Goal: Task Accomplishment & Management: Manage account settings

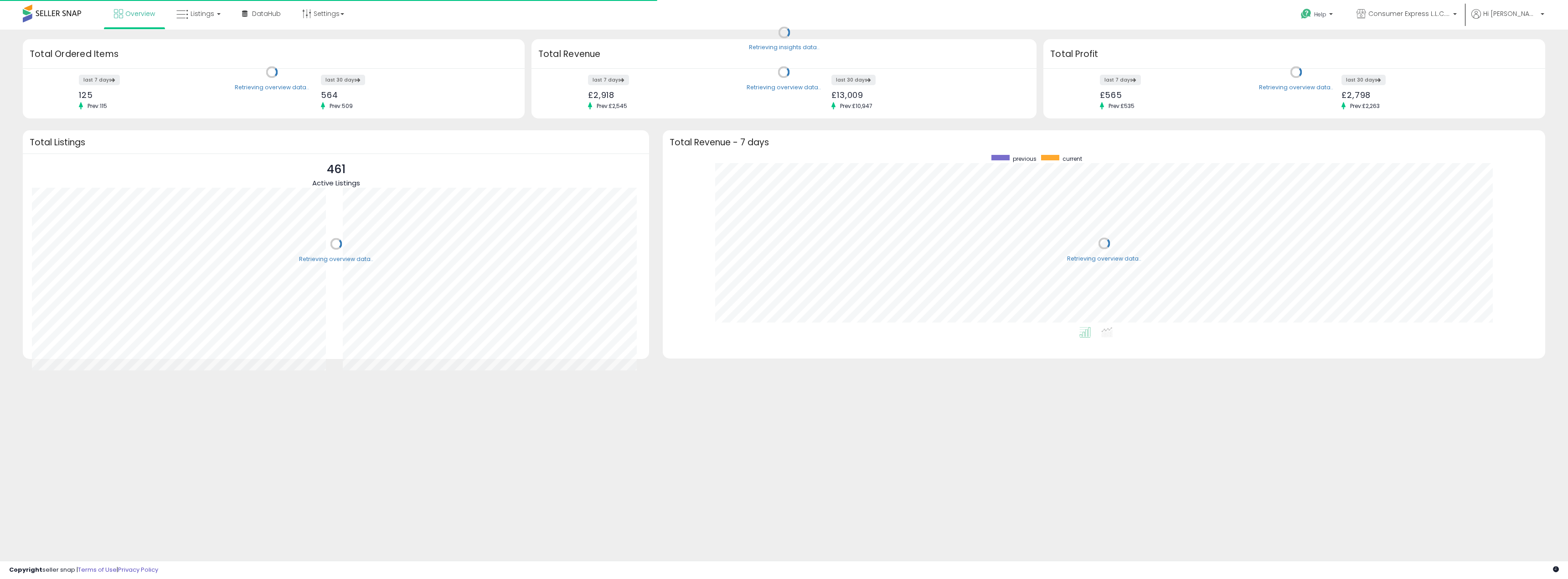
scroll to position [173, 865]
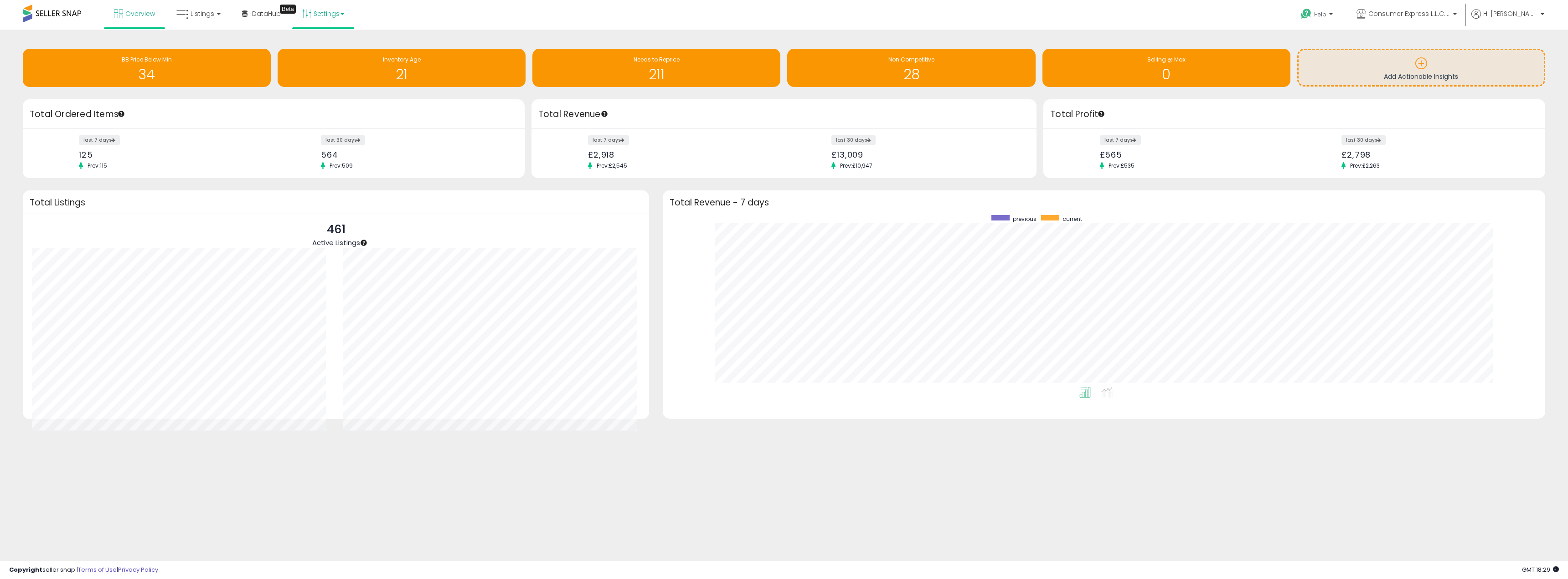
click at [325, 14] on link "Settings" at bounding box center [322, 14] width 55 height 27
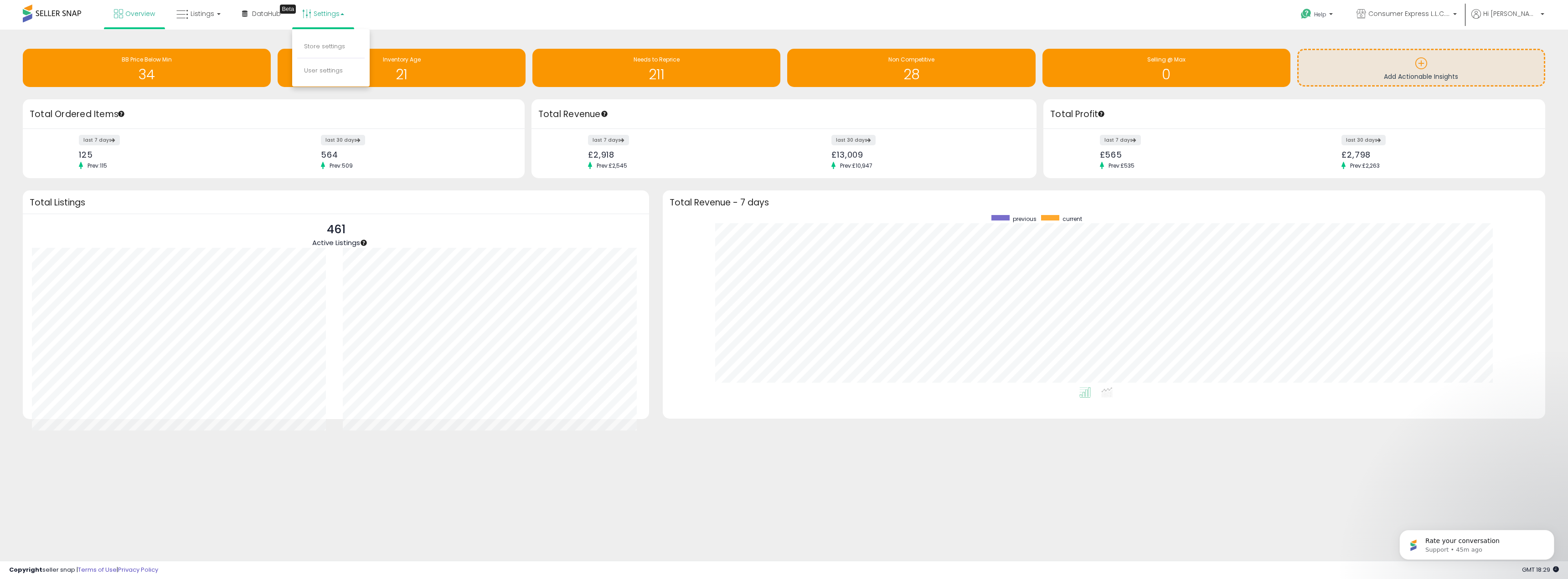
scroll to position [0, 0]
click at [330, 70] on link "User settings" at bounding box center [323, 70] width 39 height 9
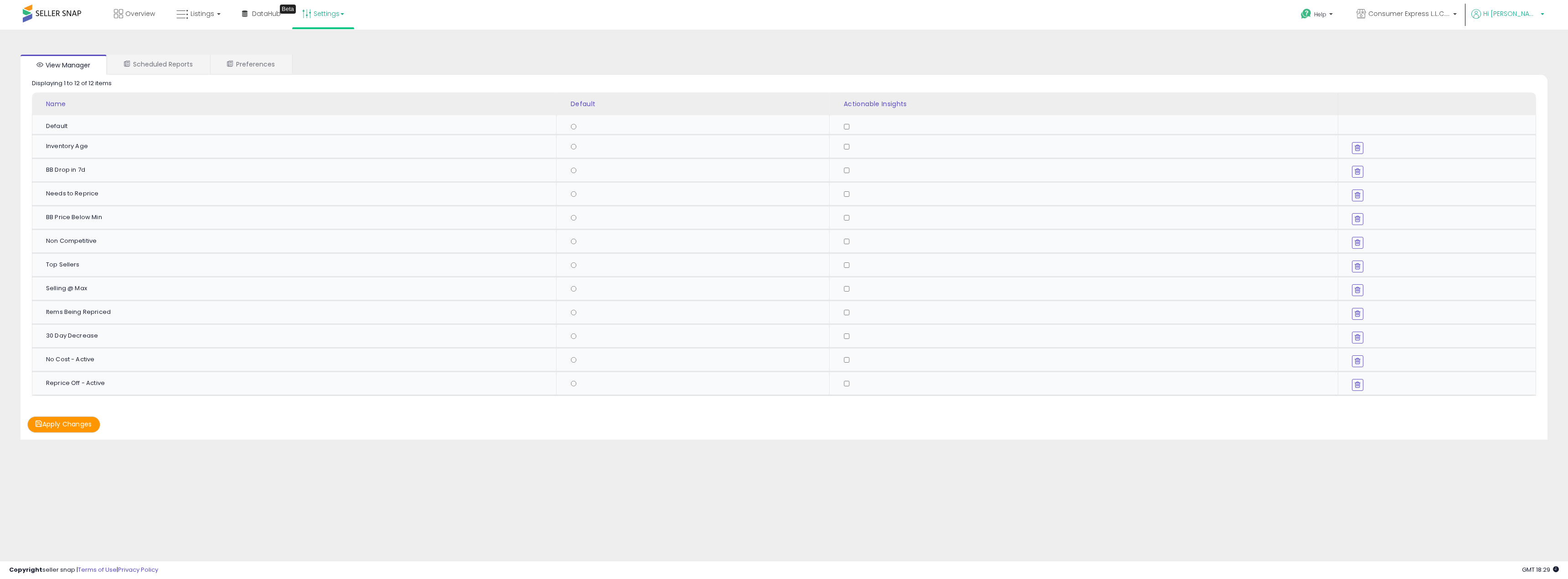
click at [1525, 16] on span "Hi [PERSON_NAME]" at bounding box center [1510, 13] width 54 height 9
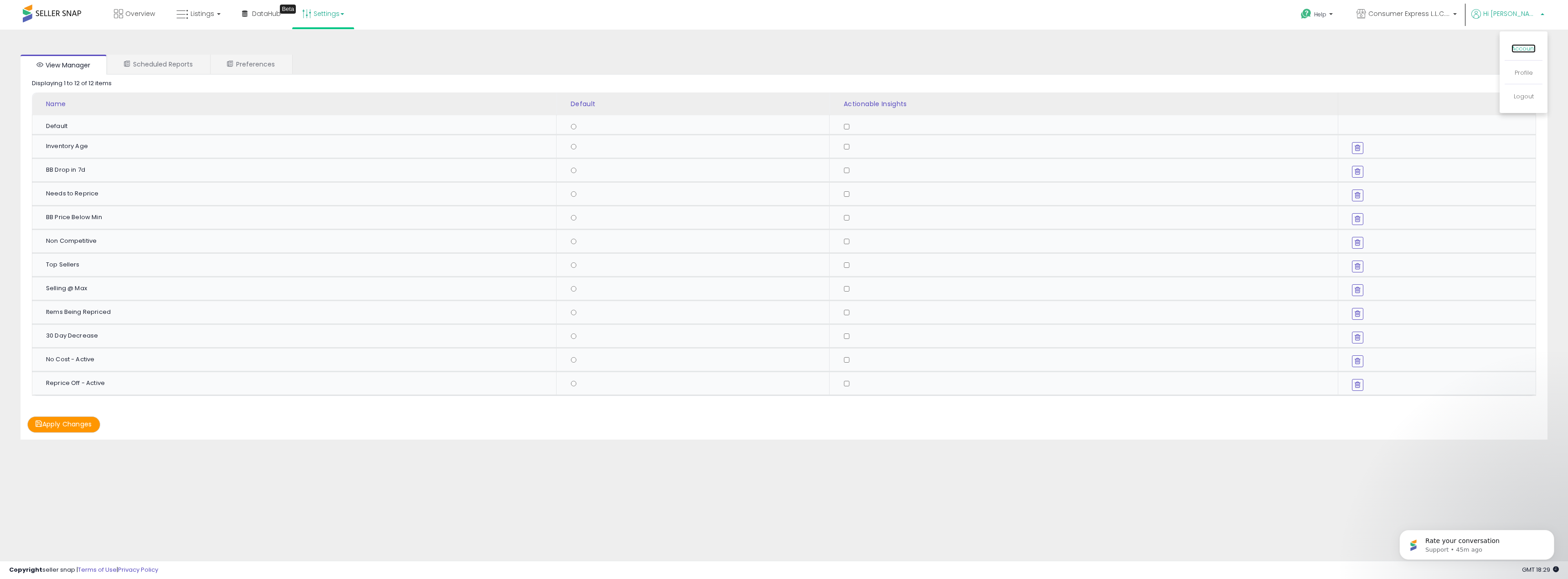
click at [1528, 48] on link "Account" at bounding box center [1523, 48] width 24 height 9
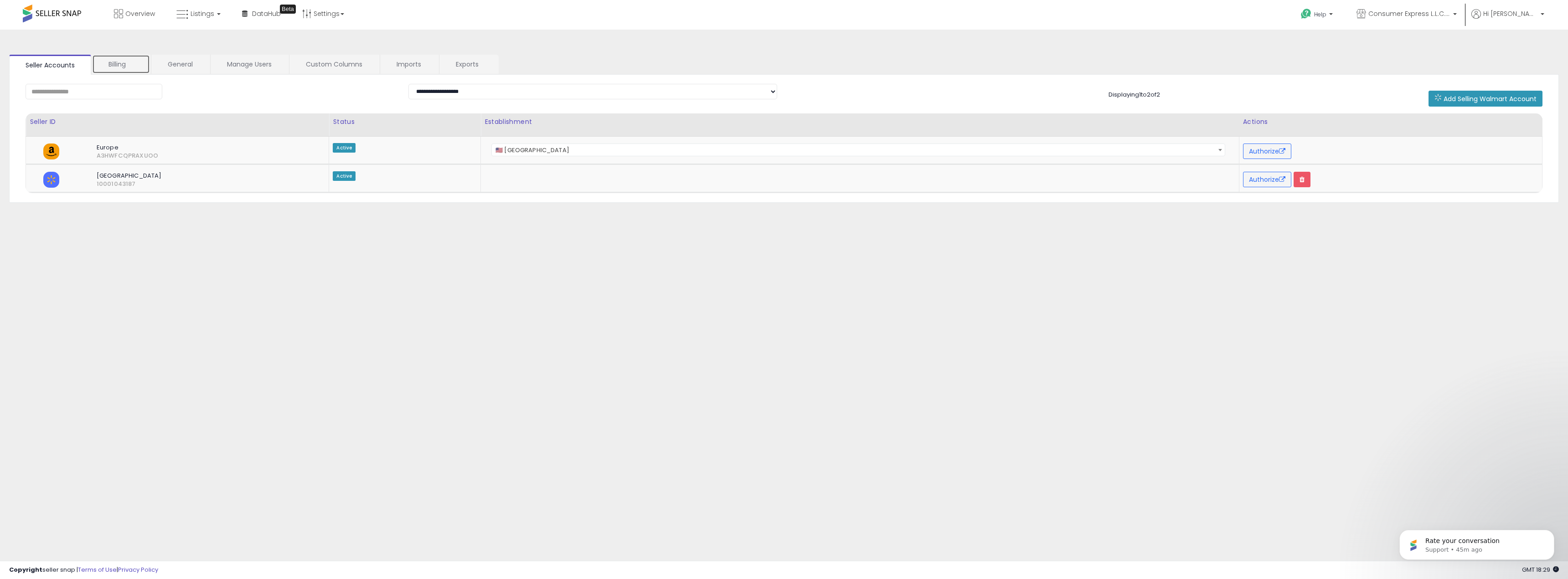
click at [110, 57] on link "Billing" at bounding box center [121, 64] width 58 height 19
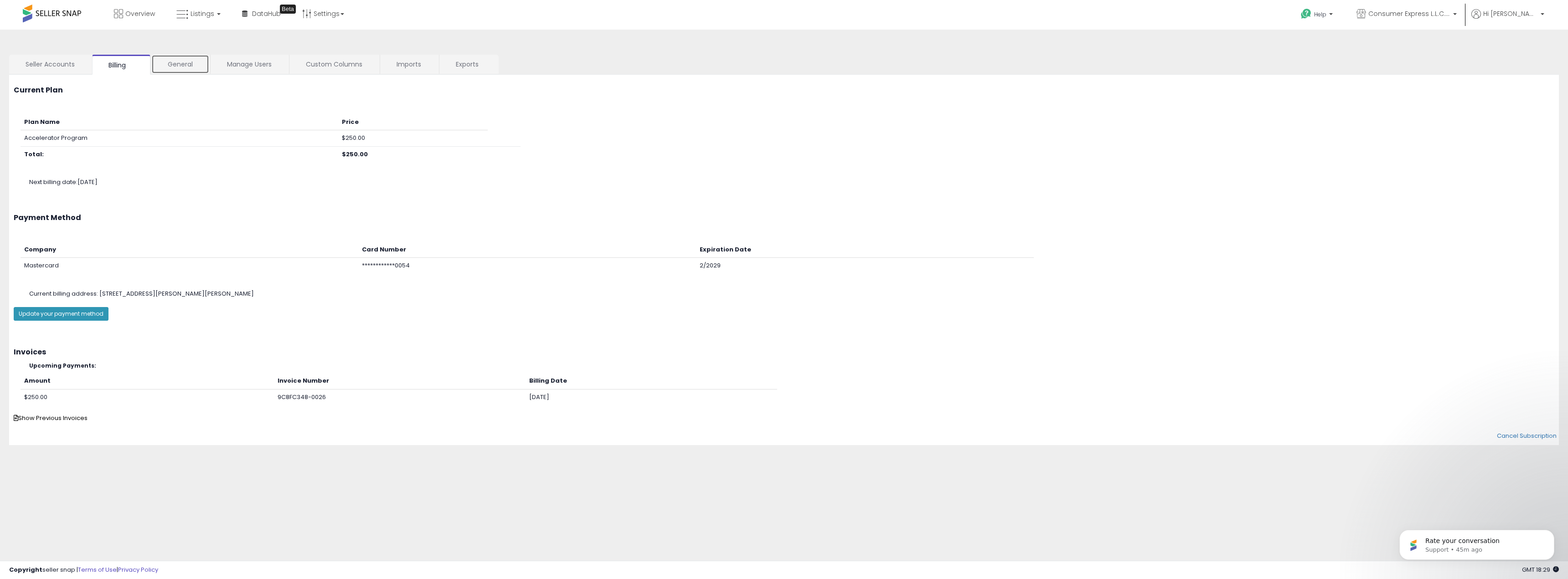
click at [183, 61] on link "General" at bounding box center [180, 64] width 58 height 19
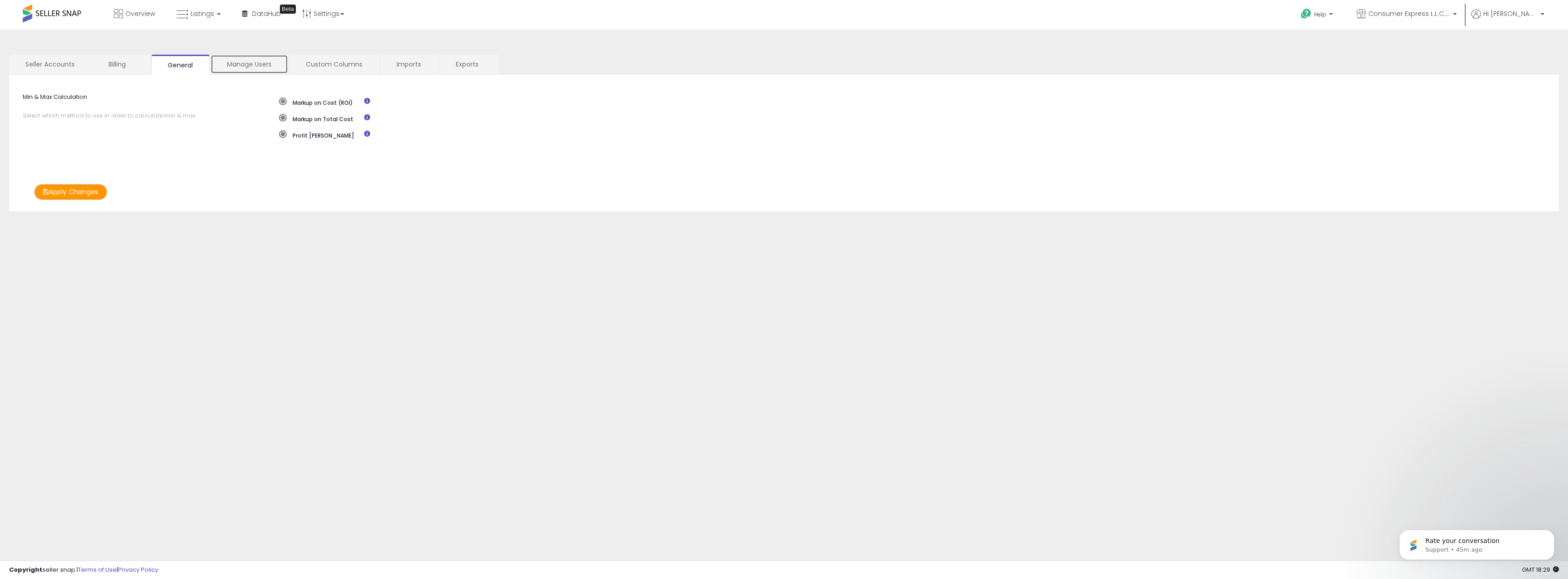
click at [256, 61] on link "Manage Users" at bounding box center [249, 64] width 78 height 19
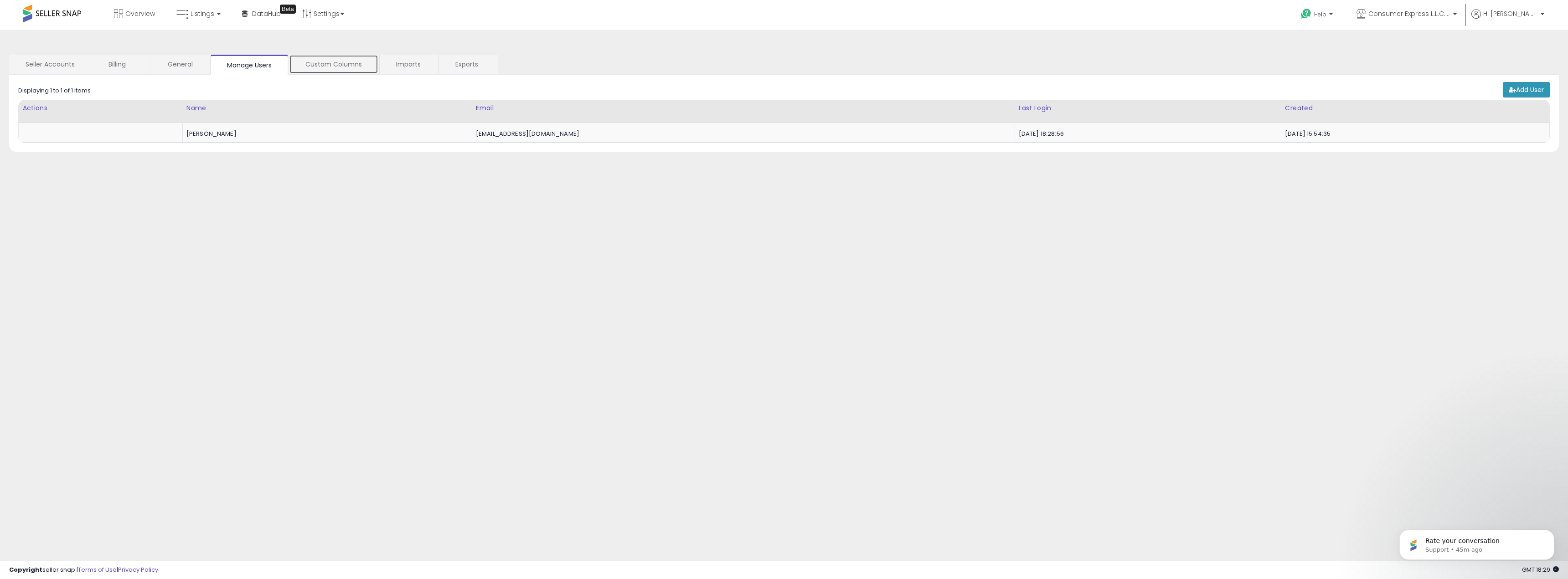
click at [316, 61] on link "Custom Columns" at bounding box center [334, 64] width 89 height 19
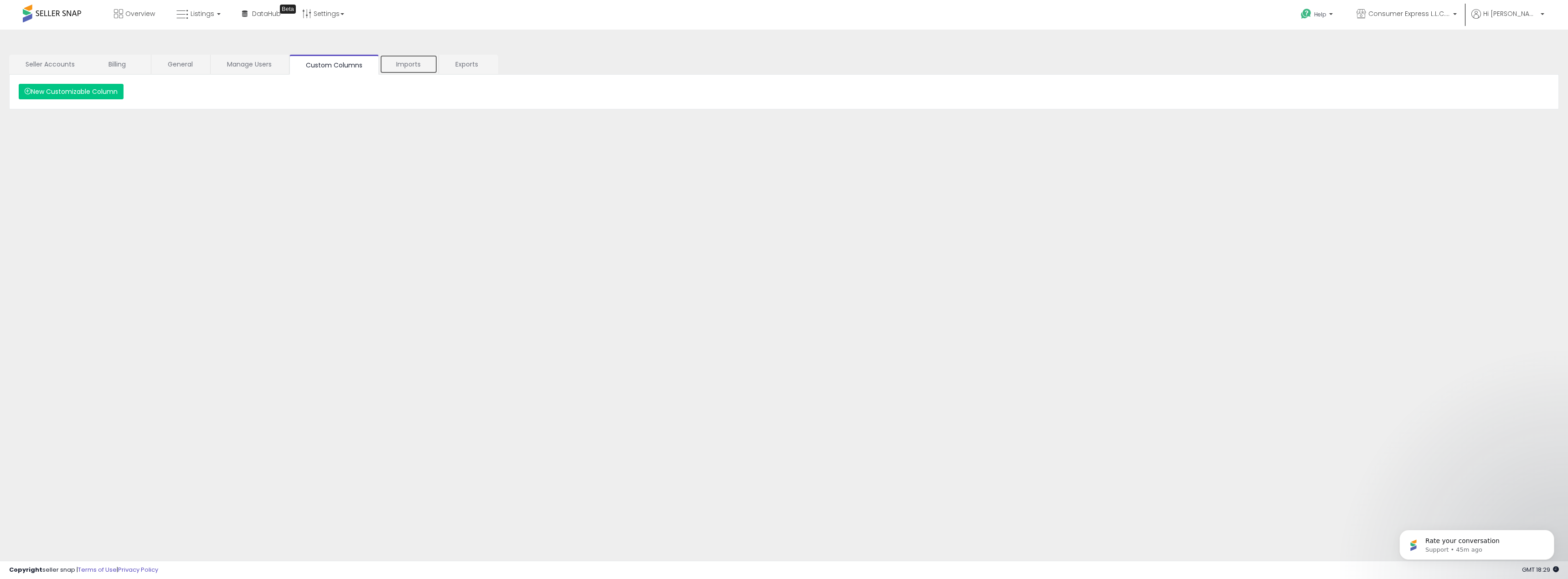
click at [387, 62] on link "Imports" at bounding box center [408, 64] width 58 height 19
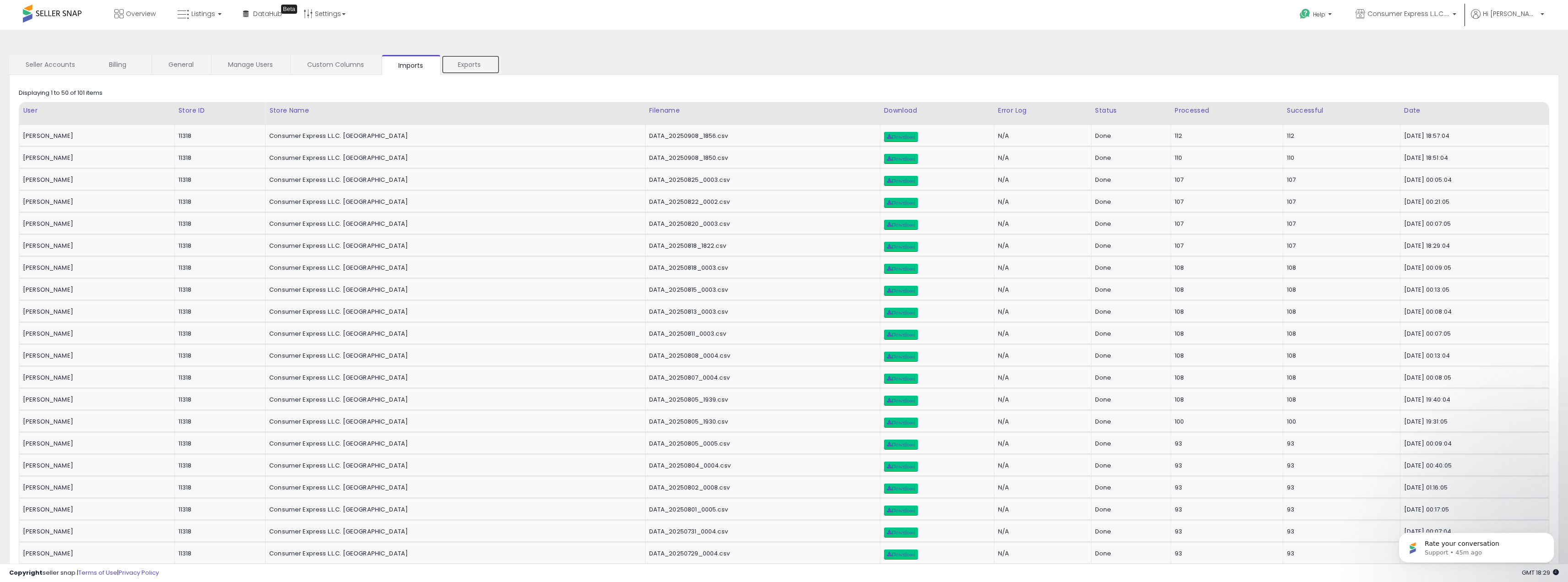
click at [450, 65] on link "Exports" at bounding box center [471, 64] width 58 height 19
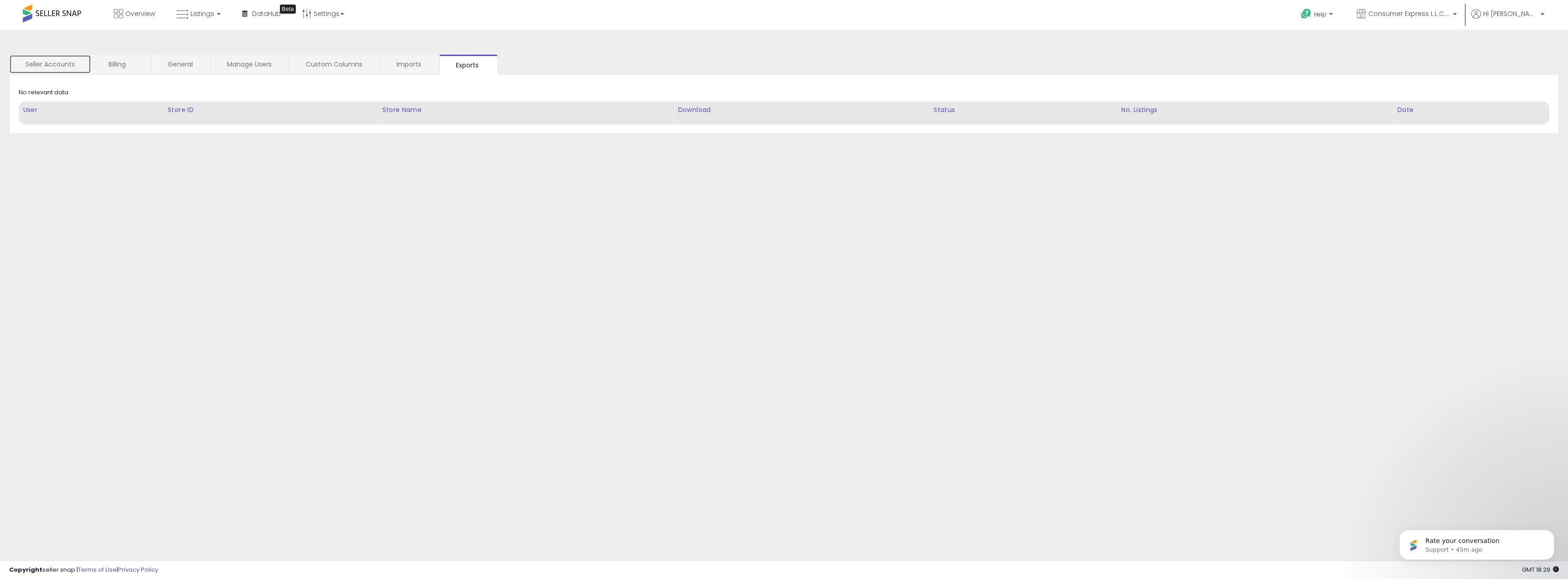
click at [19, 61] on link "Seller Accounts" at bounding box center [49, 64] width 82 height 19
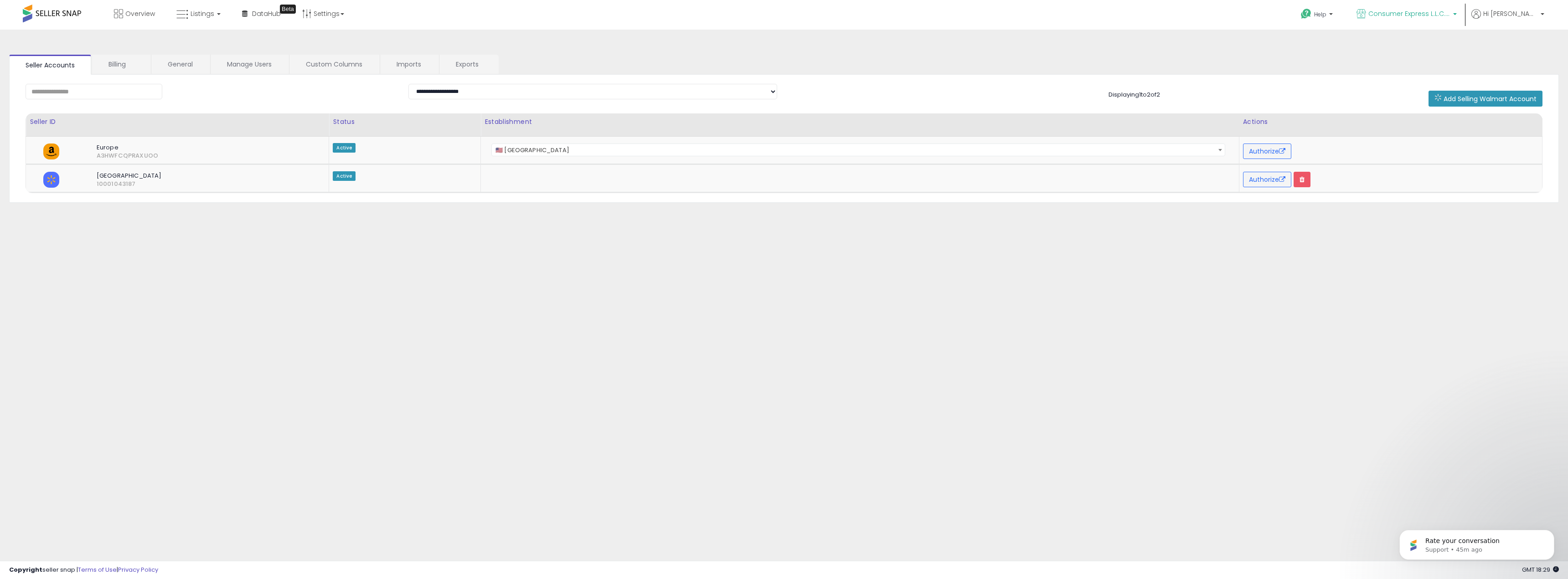
click at [1449, 19] on p "Consumer Express L.L.C. [GEOGRAPHIC_DATA]" at bounding box center [1406, 15] width 100 height 12
click at [190, 7] on link "Listings" at bounding box center [199, 14] width 58 height 27
click at [146, 12] on span "Overview" at bounding box center [140, 13] width 30 height 9
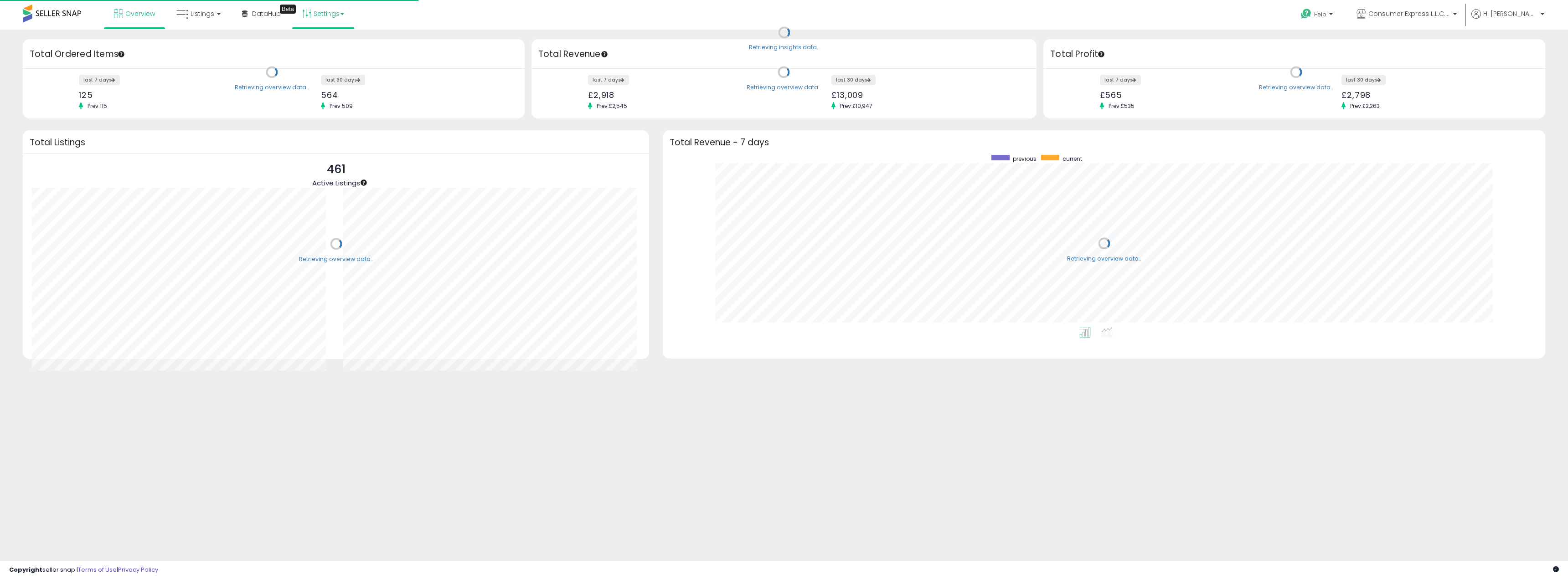
click at [317, 13] on link "Settings" at bounding box center [322, 14] width 55 height 27
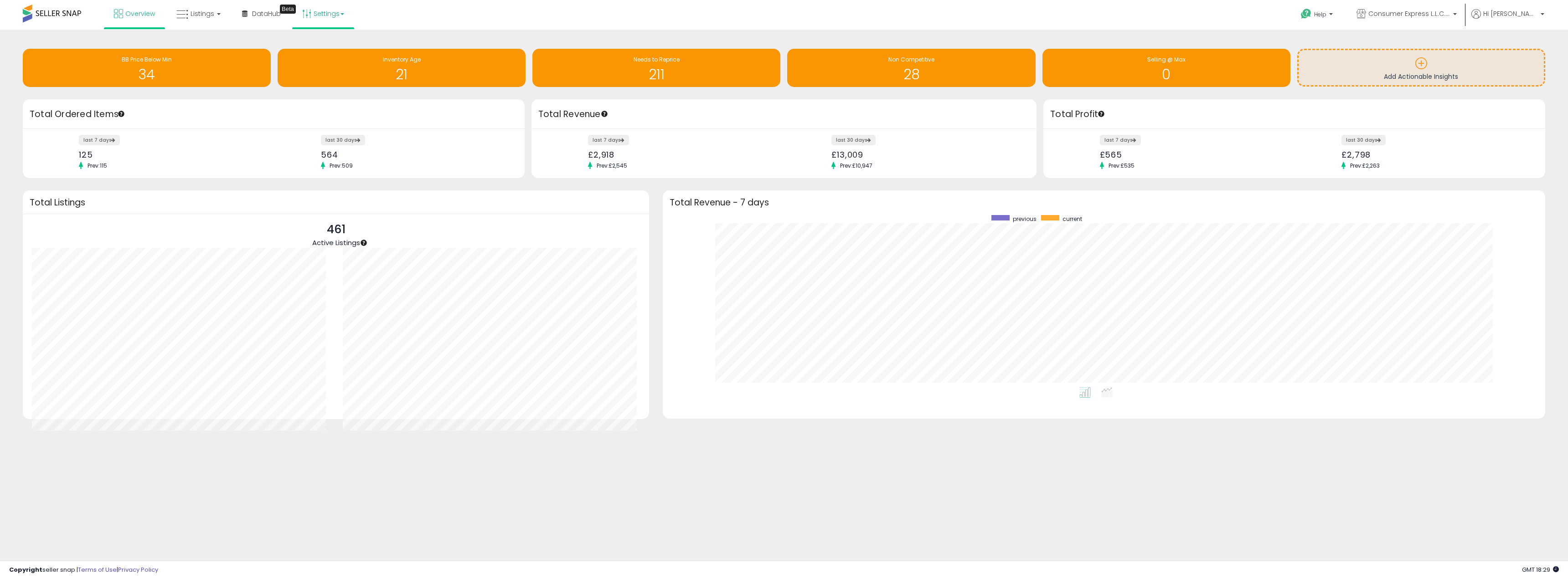
click at [331, 19] on link "Settings" at bounding box center [322, 14] width 55 height 27
click at [322, 46] on link "Store settings" at bounding box center [324, 46] width 41 height 9
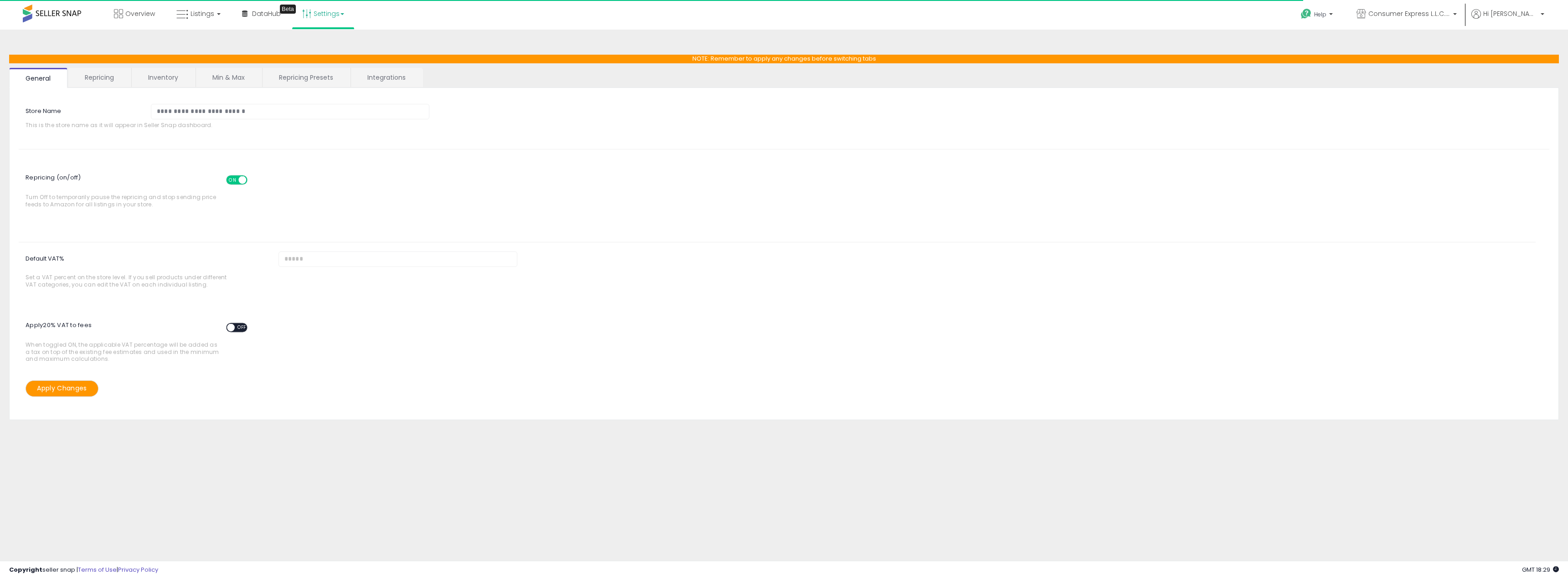
click at [393, 78] on link "Integrations" at bounding box center [386, 78] width 71 height 19
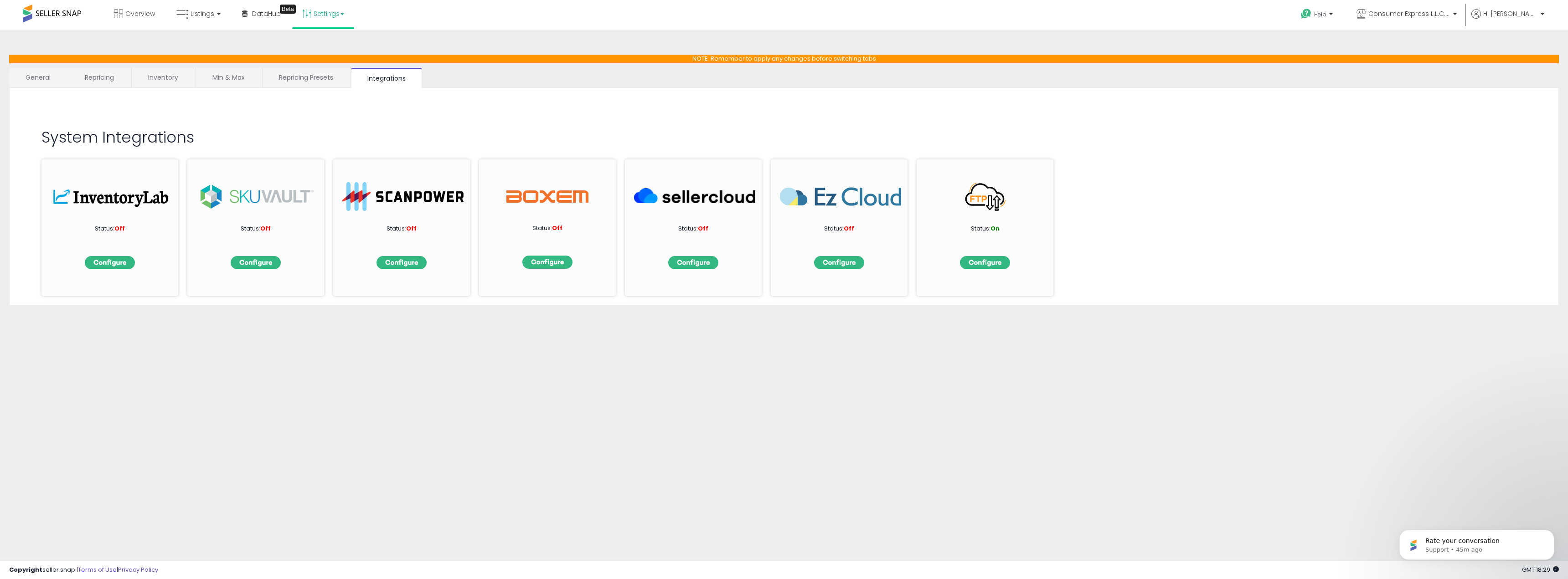
click at [15, 76] on link "General" at bounding box center [38, 78] width 58 height 19
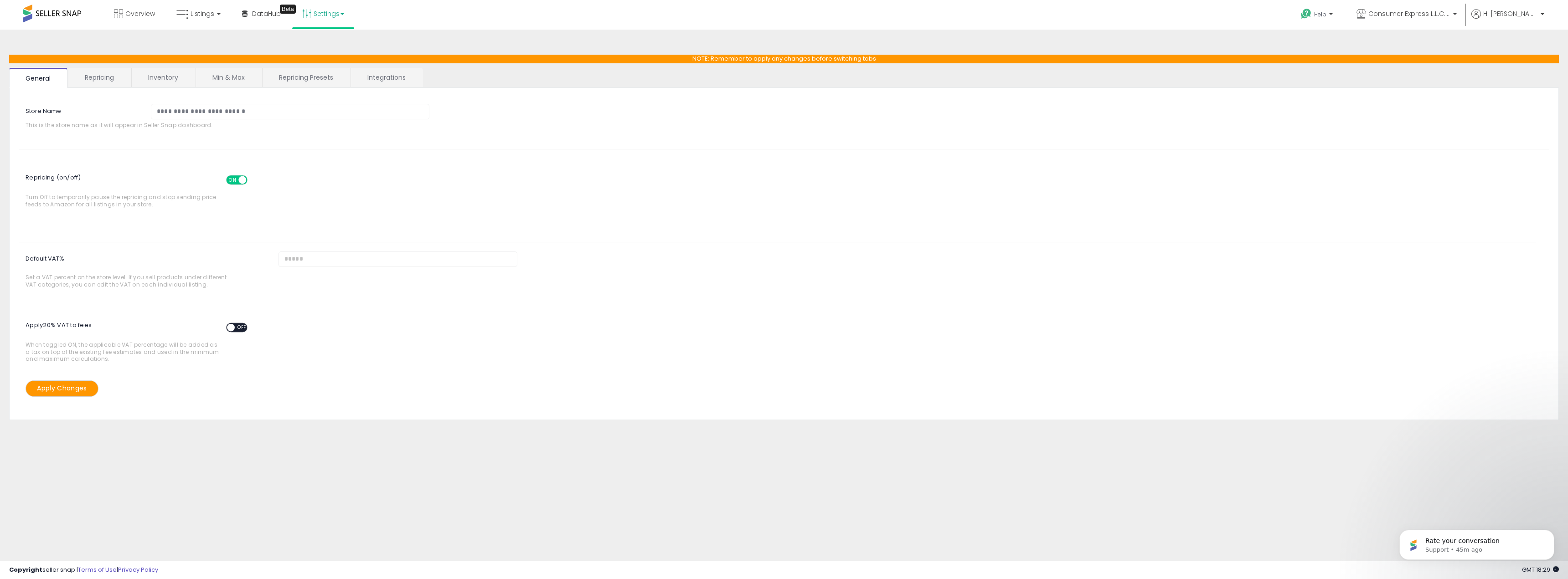
click at [82, 73] on link "Repricing" at bounding box center [99, 78] width 62 height 19
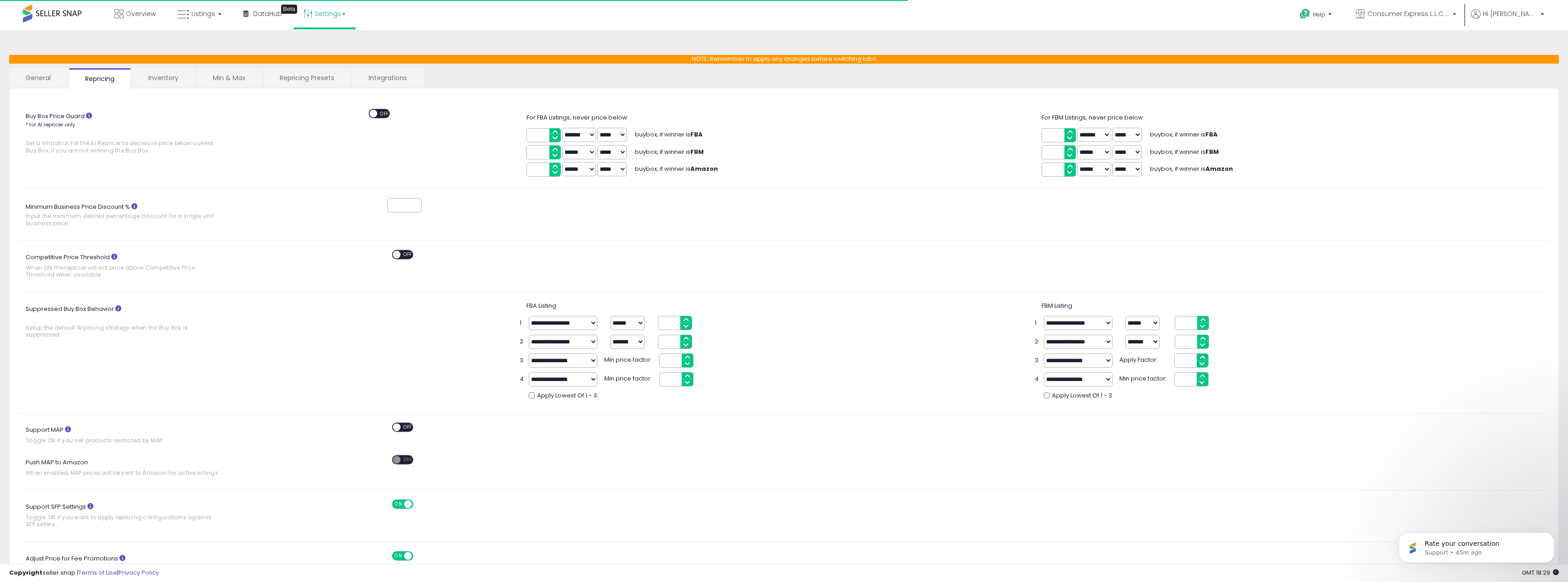
click at [175, 72] on link "Inventory" at bounding box center [163, 78] width 63 height 19
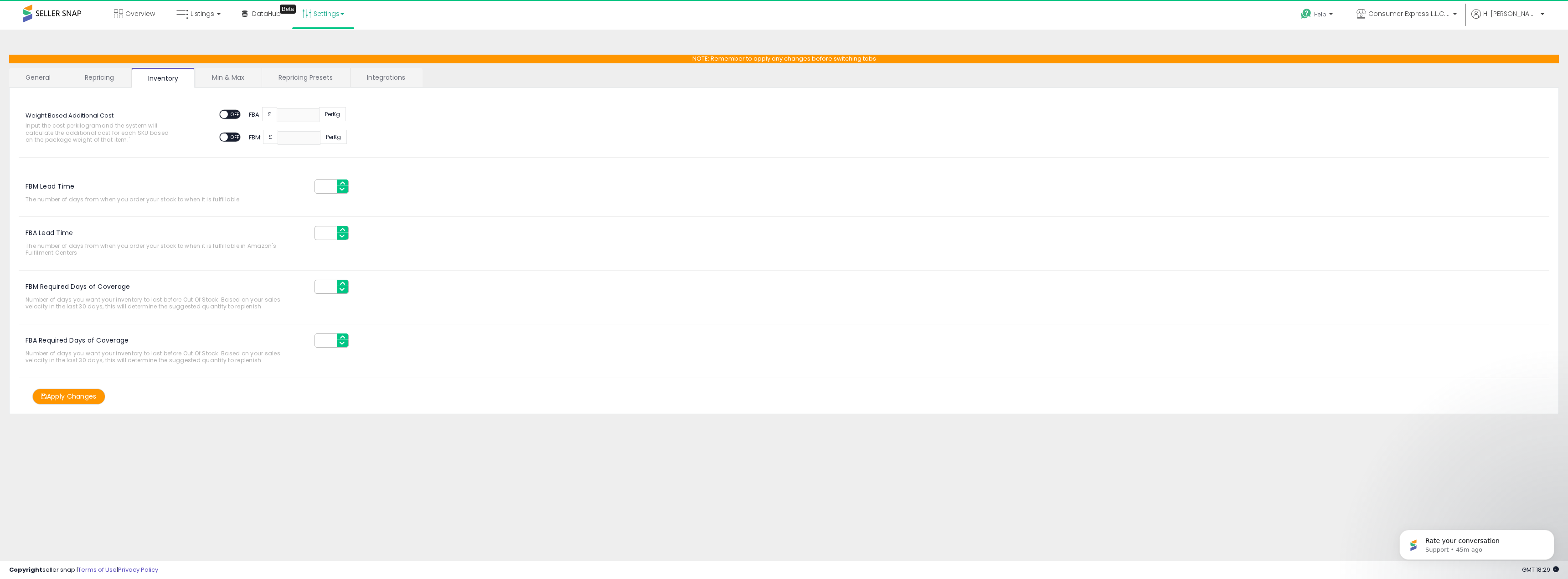
click at [237, 77] on link "Min & Max" at bounding box center [228, 78] width 65 height 19
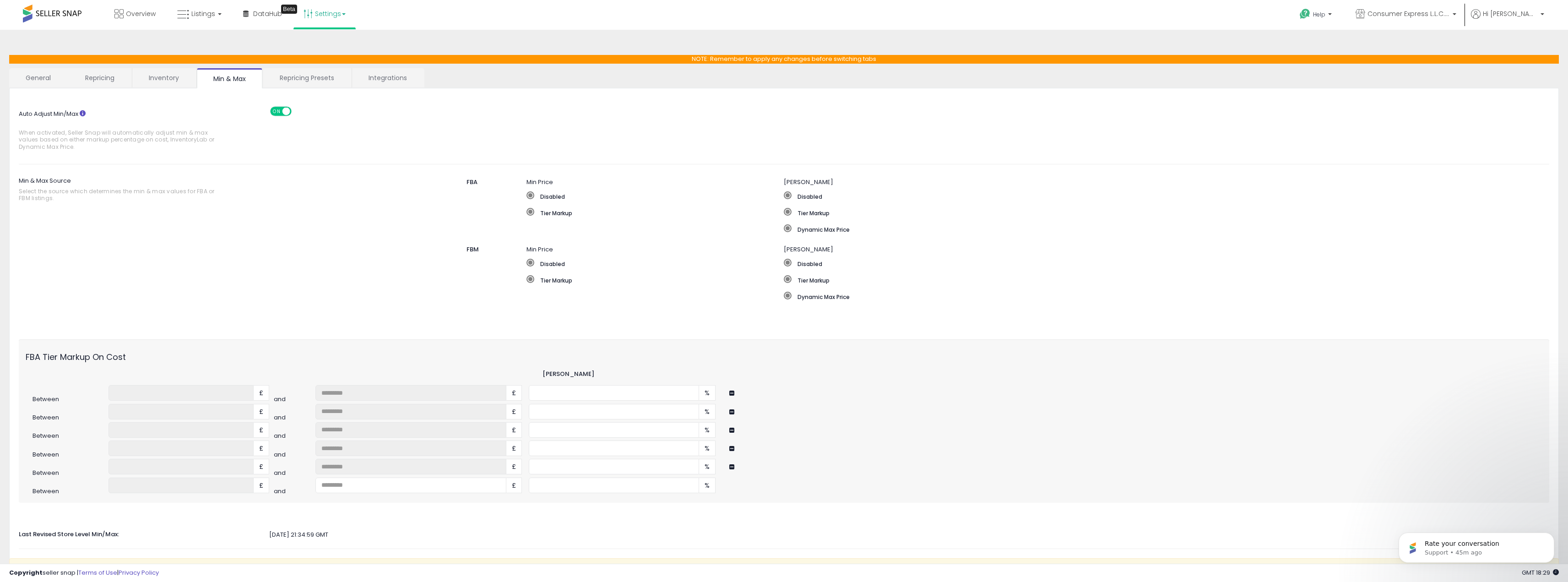
click at [295, 66] on div "**********" at bounding box center [784, 338] width 1549 height 568
click at [1410, 17] on span "Consumer Express L.L.C. [GEOGRAPHIC_DATA]" at bounding box center [1408, 13] width 83 height 9
click at [1527, 17] on span "Hi [PERSON_NAME]" at bounding box center [1510, 13] width 55 height 9
click at [1520, 50] on link "Account" at bounding box center [1523, 49] width 24 height 9
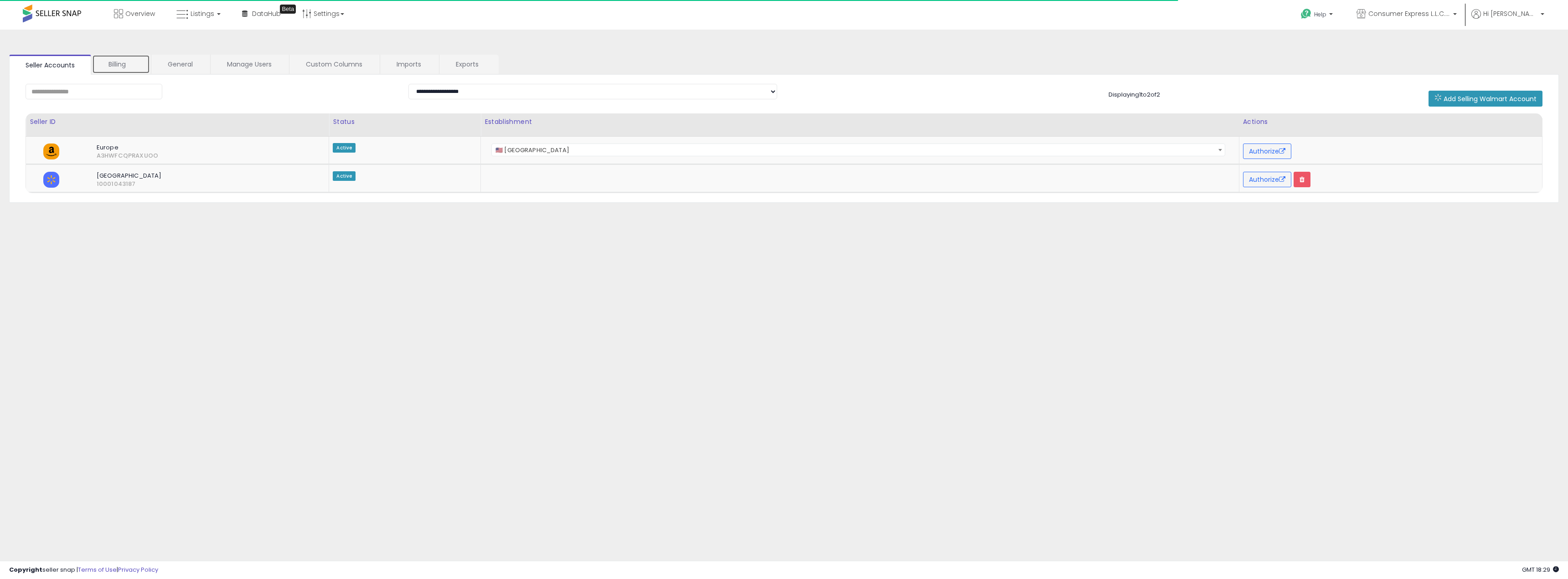
click at [128, 60] on link "Billing" at bounding box center [121, 64] width 58 height 19
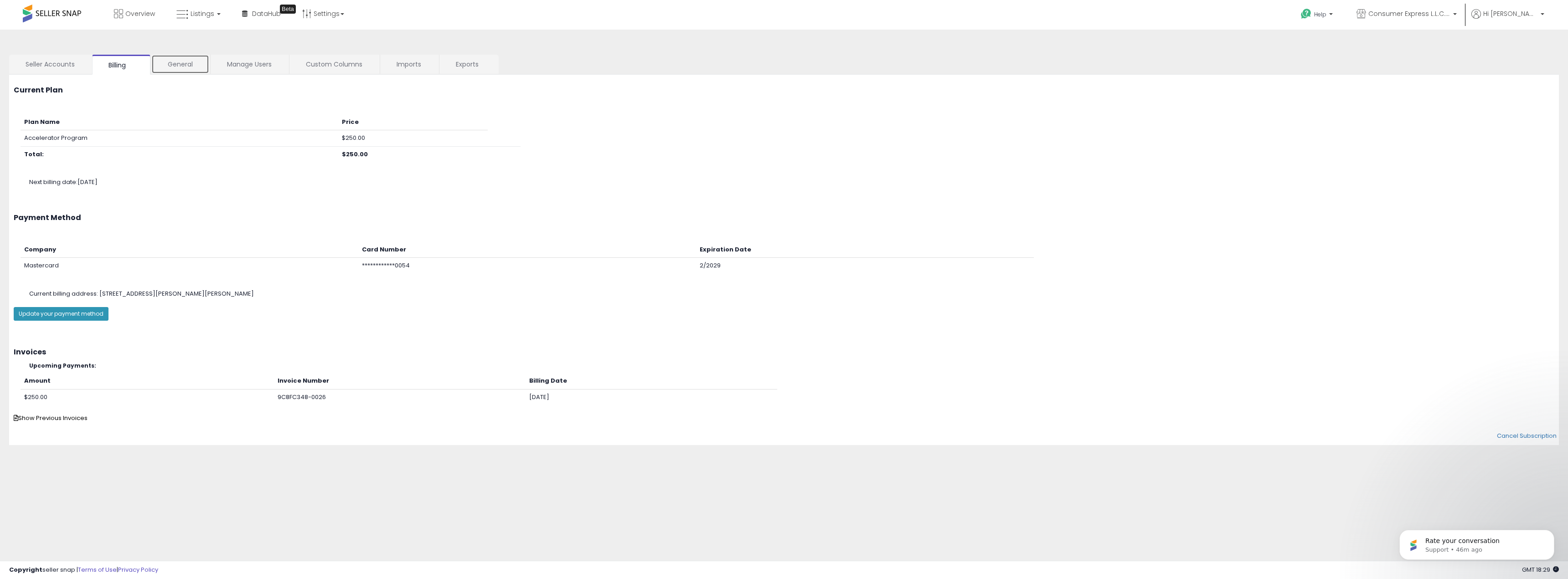
click at [179, 63] on link "General" at bounding box center [180, 64] width 58 height 19
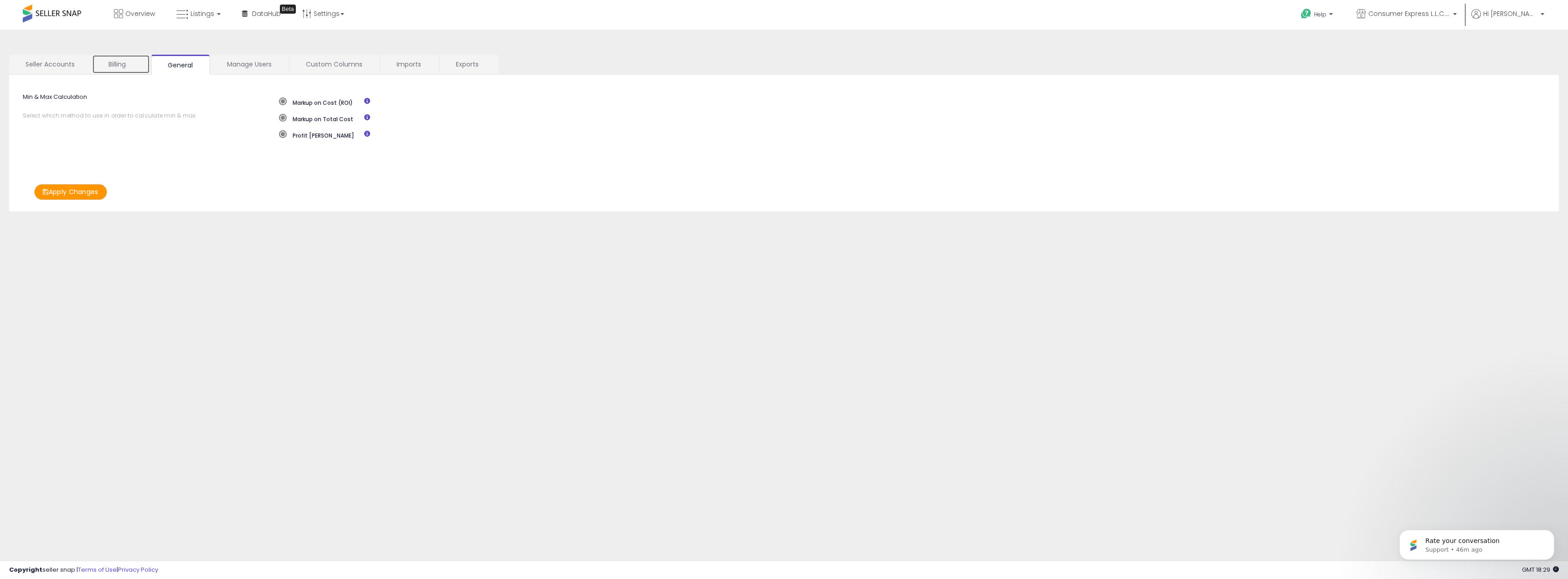
click at [121, 62] on link "Billing" at bounding box center [121, 64] width 58 height 19
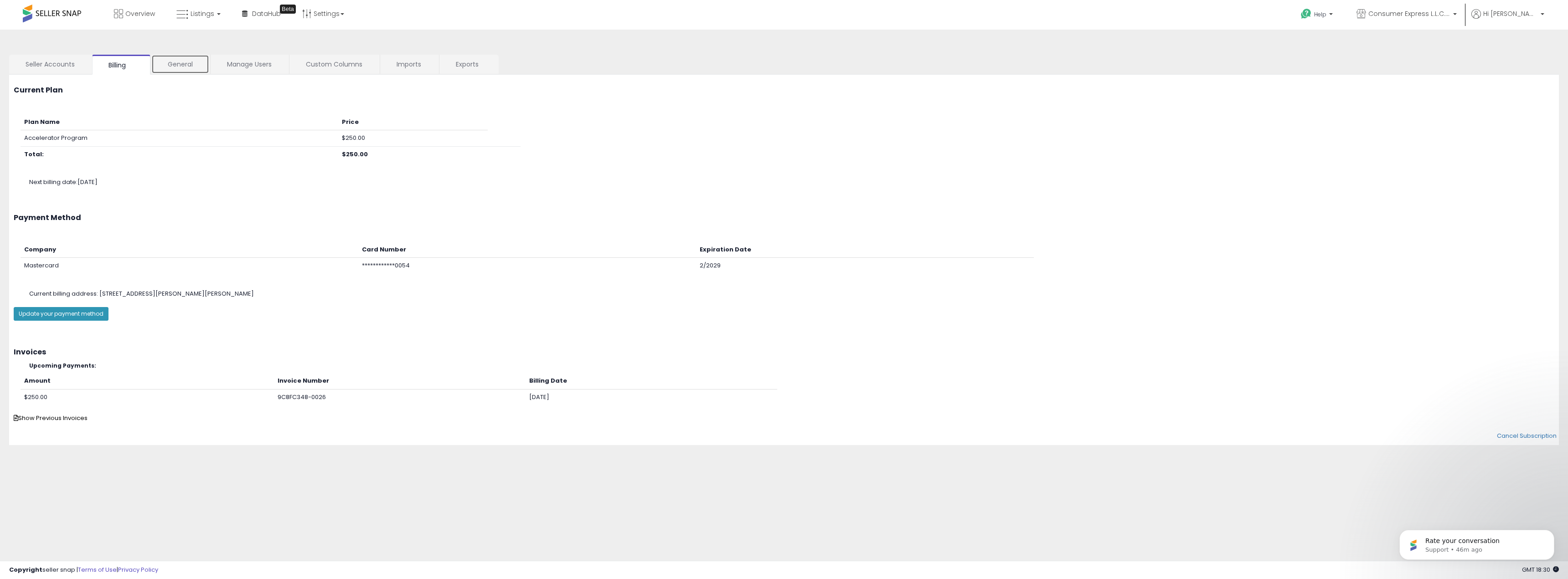
click at [183, 62] on link "General" at bounding box center [180, 64] width 58 height 19
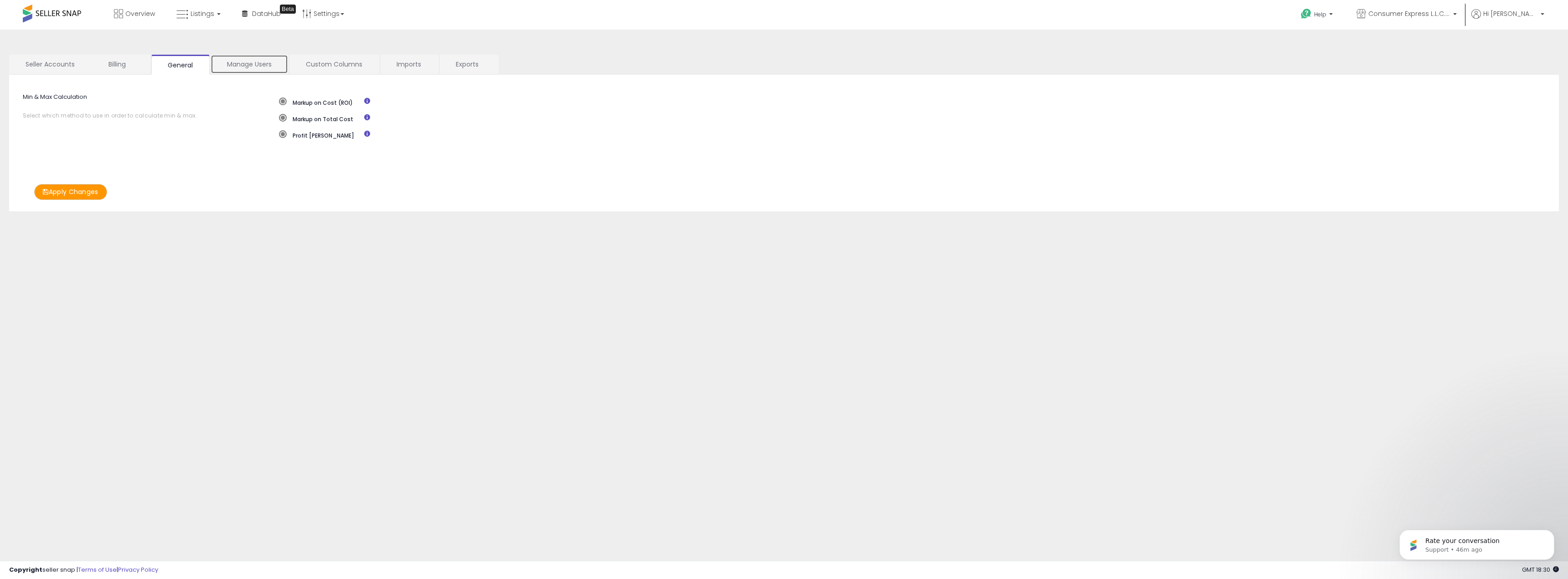
click at [243, 64] on link "Manage Users" at bounding box center [249, 64] width 78 height 19
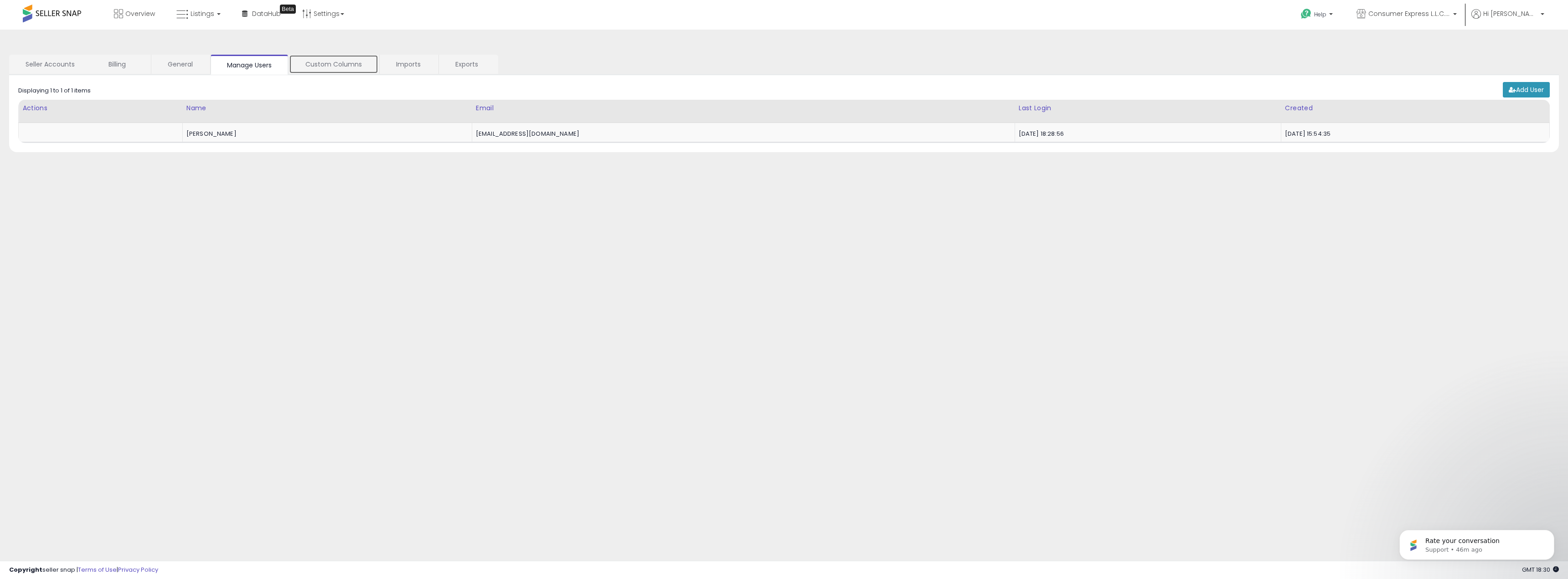
click at [323, 66] on link "Custom Columns" at bounding box center [334, 64] width 89 height 19
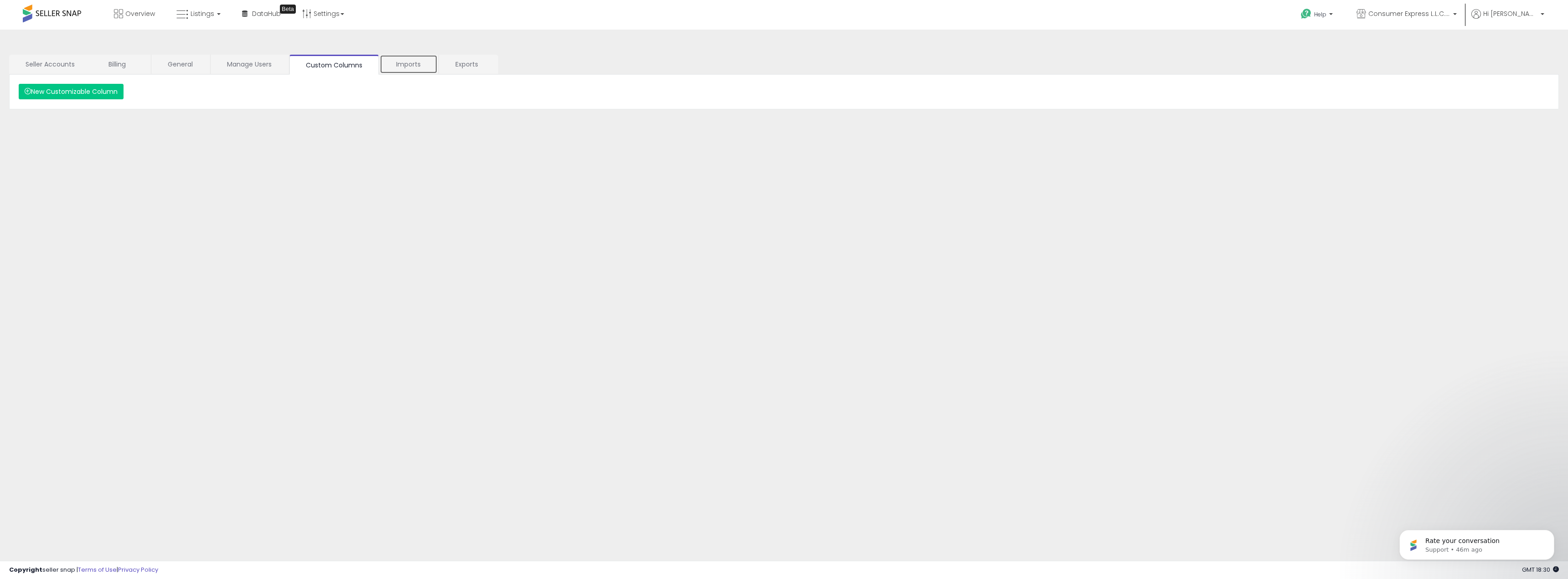
click at [421, 68] on link "Imports" at bounding box center [408, 64] width 58 height 19
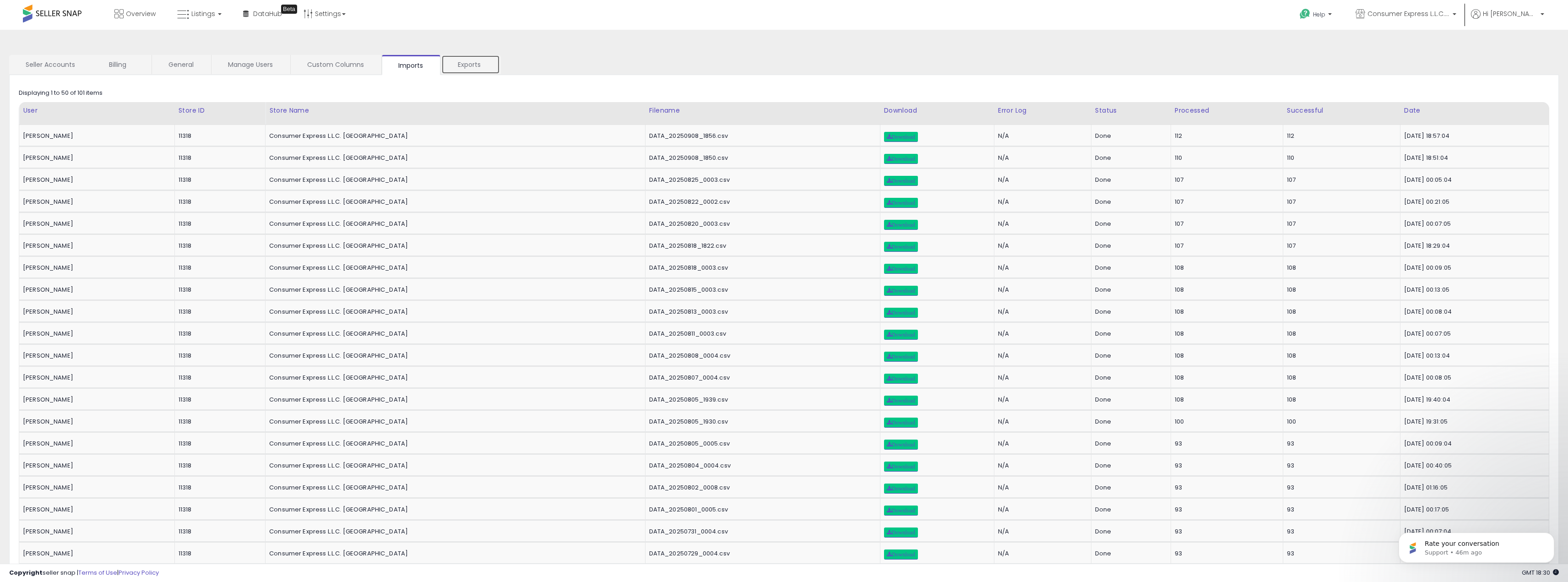
click at [478, 68] on link "Exports" at bounding box center [471, 64] width 58 height 19
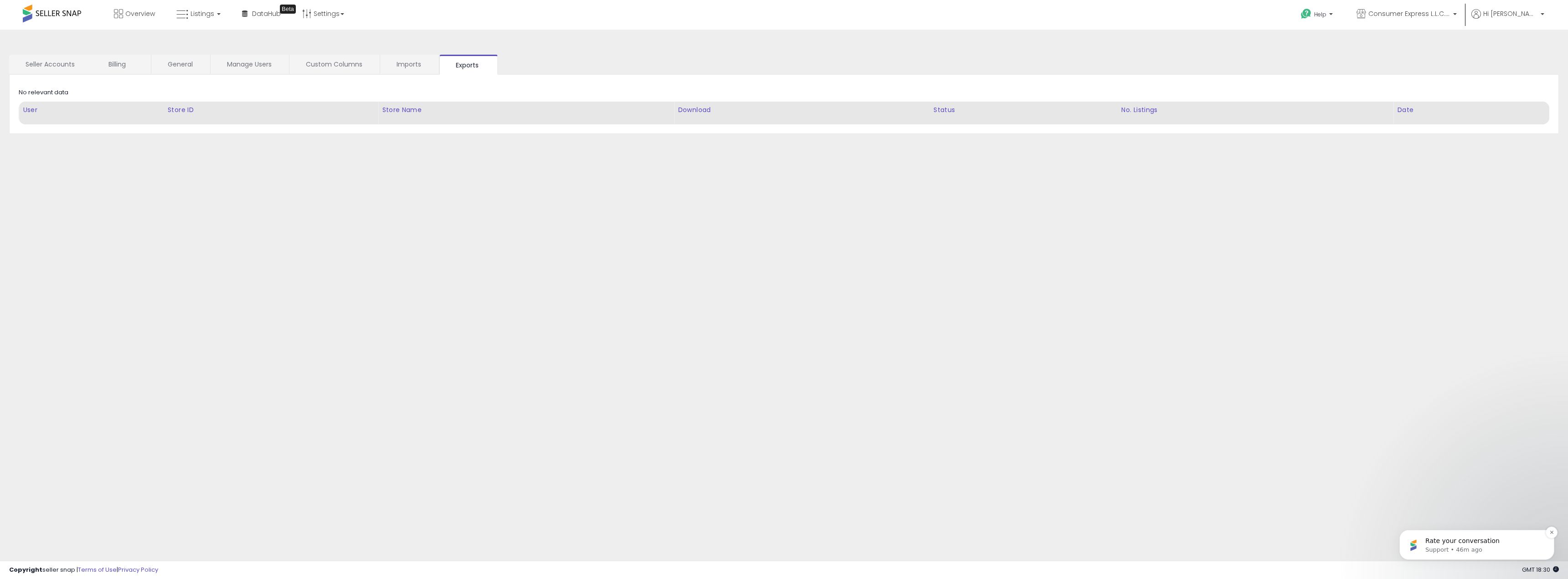
click at [1454, 546] on p "Support • 46m ago" at bounding box center [1484, 550] width 117 height 8
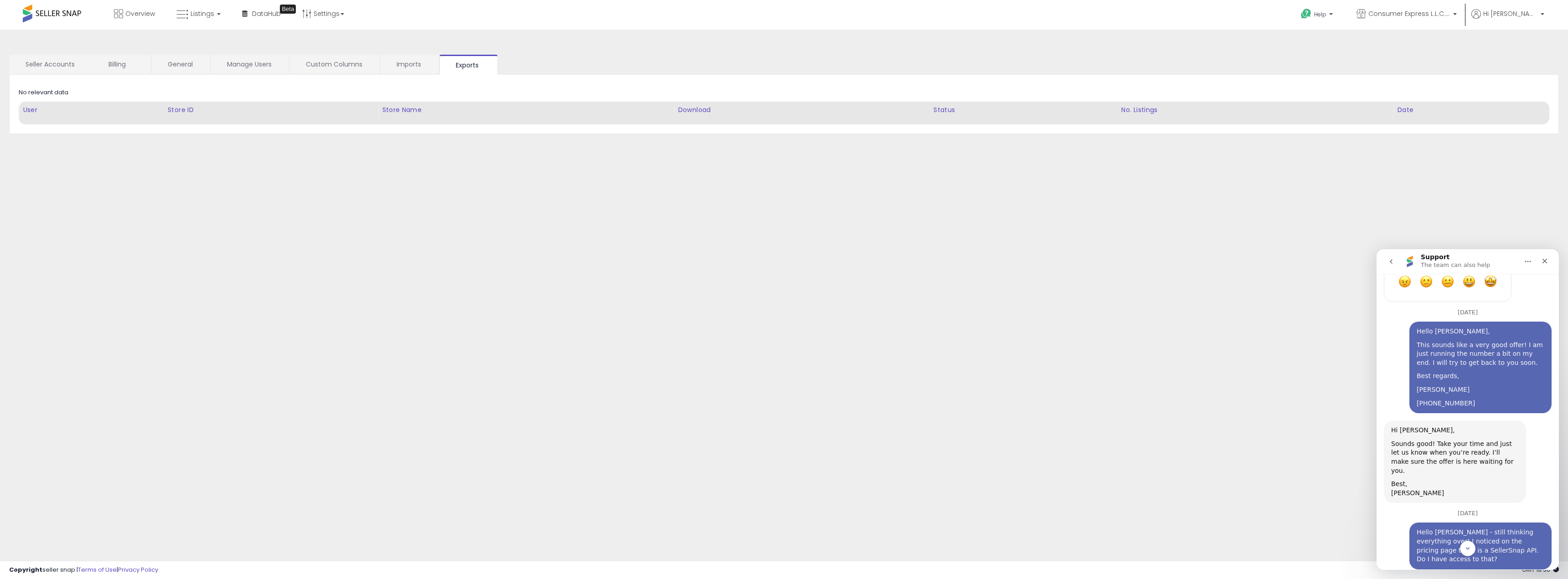
scroll to position [1189, 0]
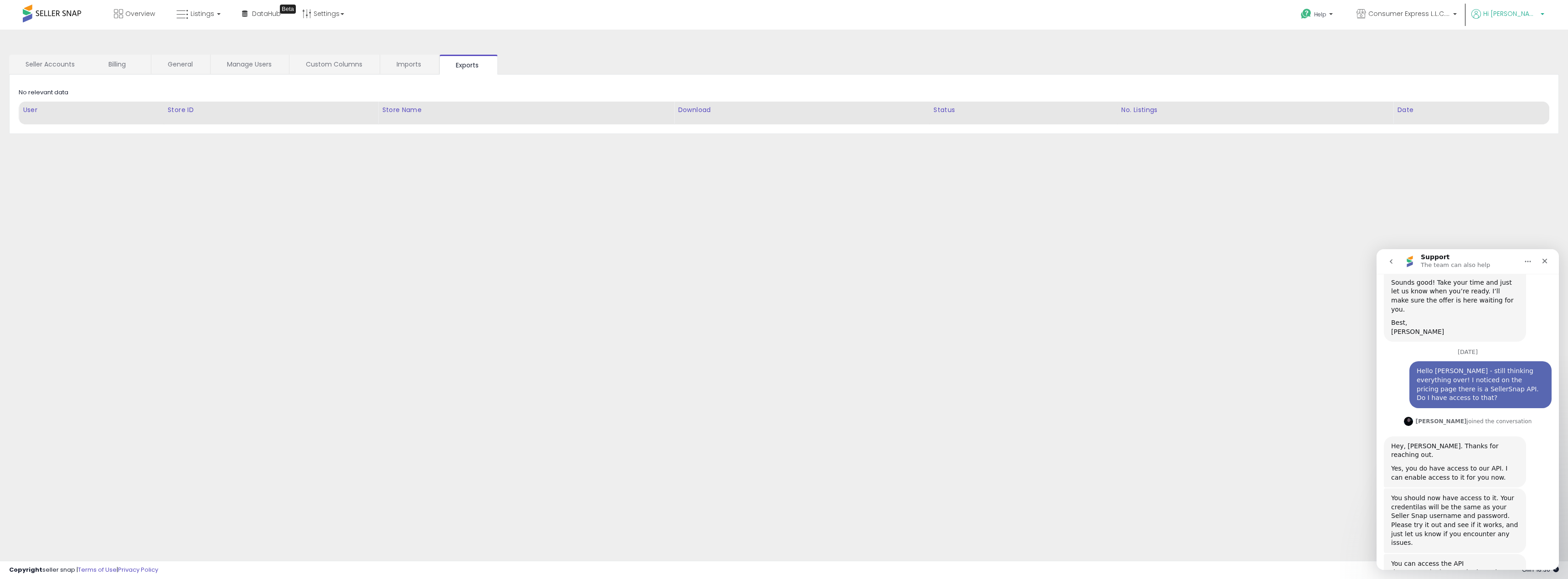
click at [1527, 11] on span "Hi [PERSON_NAME]" at bounding box center [1510, 13] width 54 height 9
click at [1454, 568] on link "here" at bounding box center [1446, 572] width 15 height 8
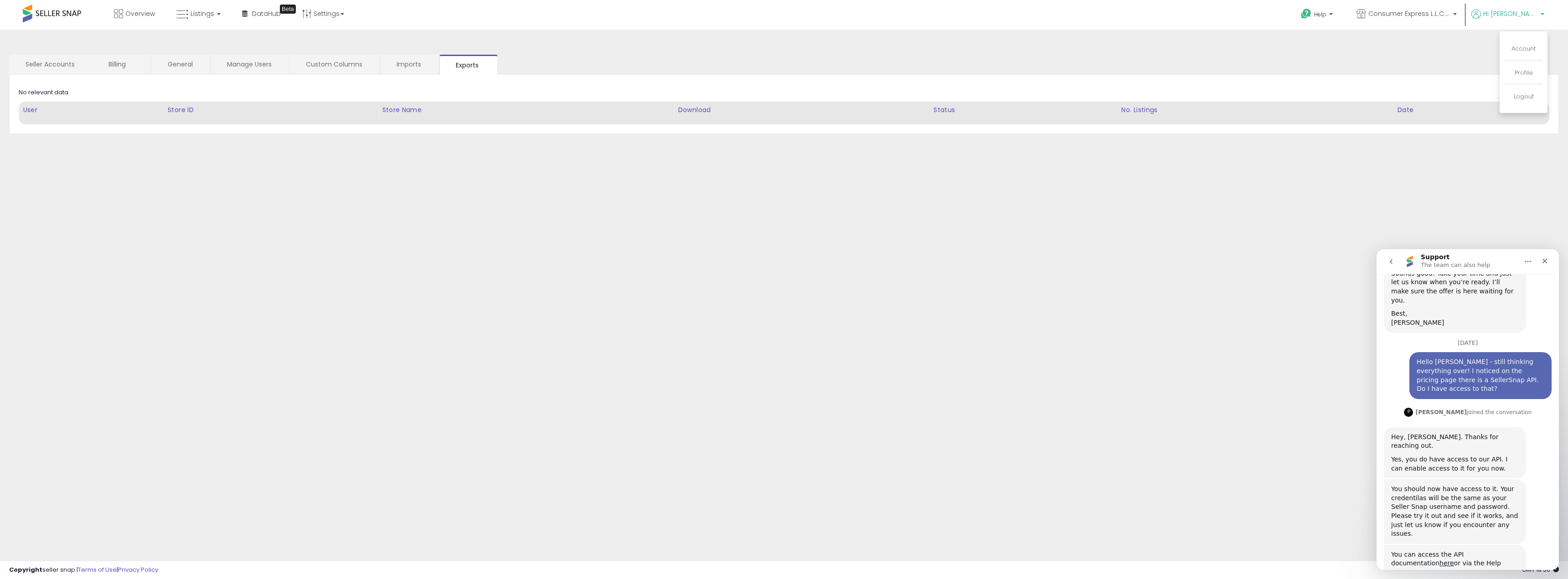
click at [1528, 545] on div "You can access the API documentation here or via the Help menu. Let us know if …" at bounding box center [1467, 579] width 168 height 68
click at [1393, 268] on button "go back" at bounding box center [1391, 262] width 17 height 17
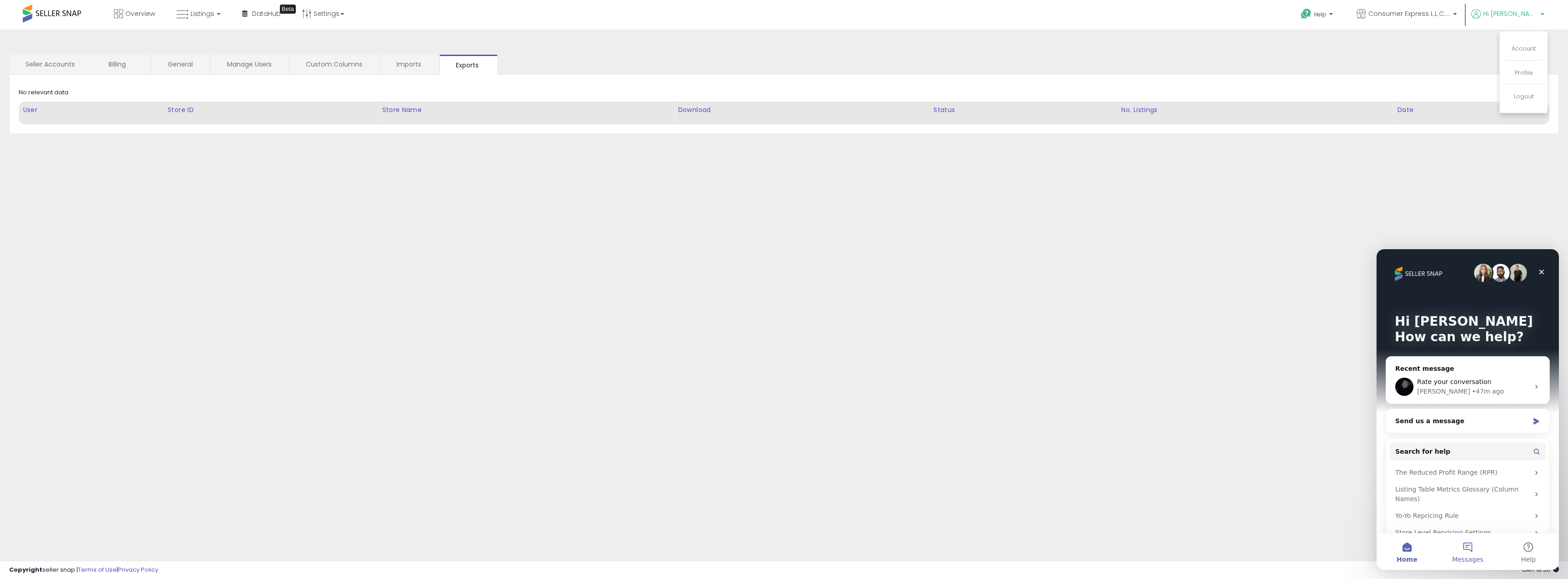
click at [1465, 541] on button "Messages" at bounding box center [1467, 552] width 60 height 37
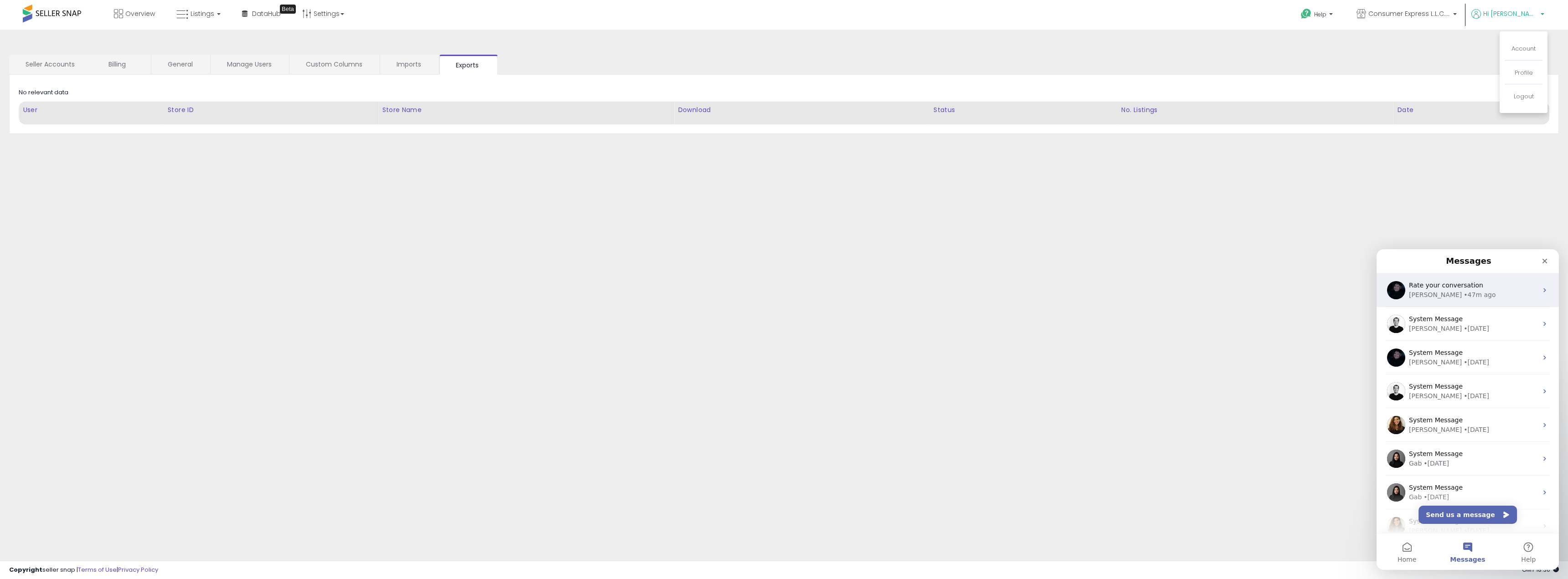
click at [1438, 305] on div "Rate your conversation Adam • 47m ago" at bounding box center [1468, 290] width 182 height 34
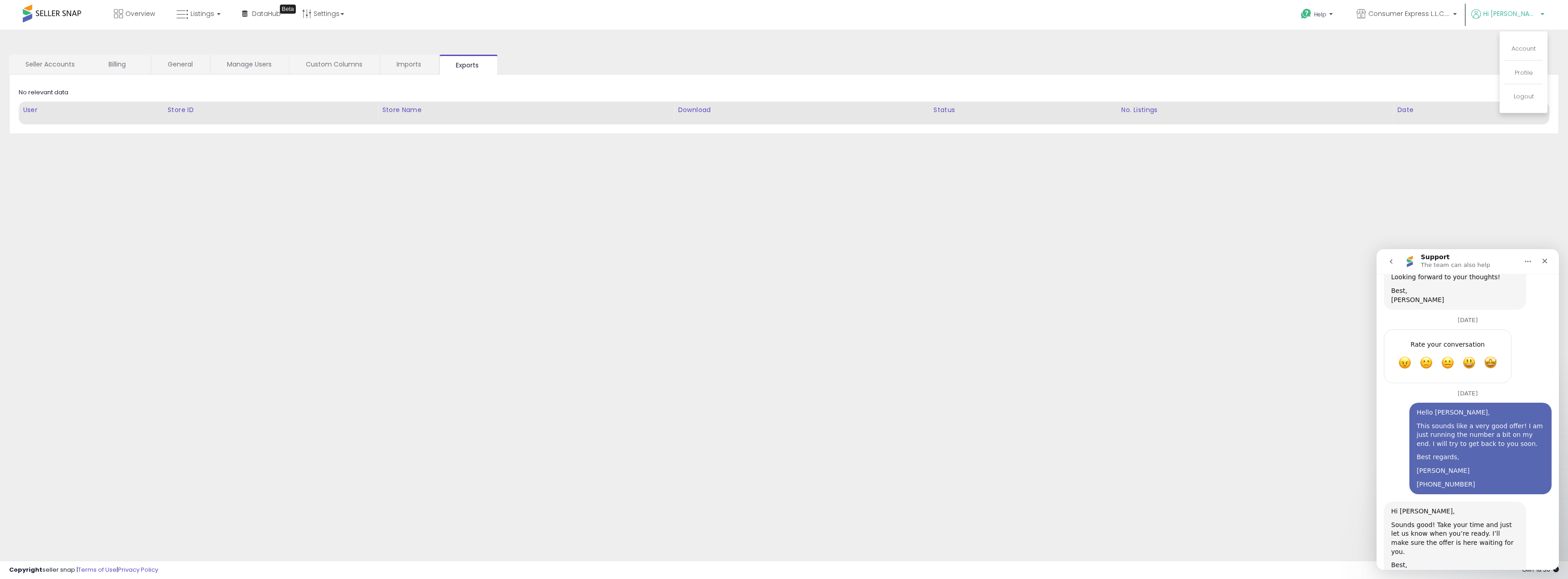
scroll to position [1189, 0]
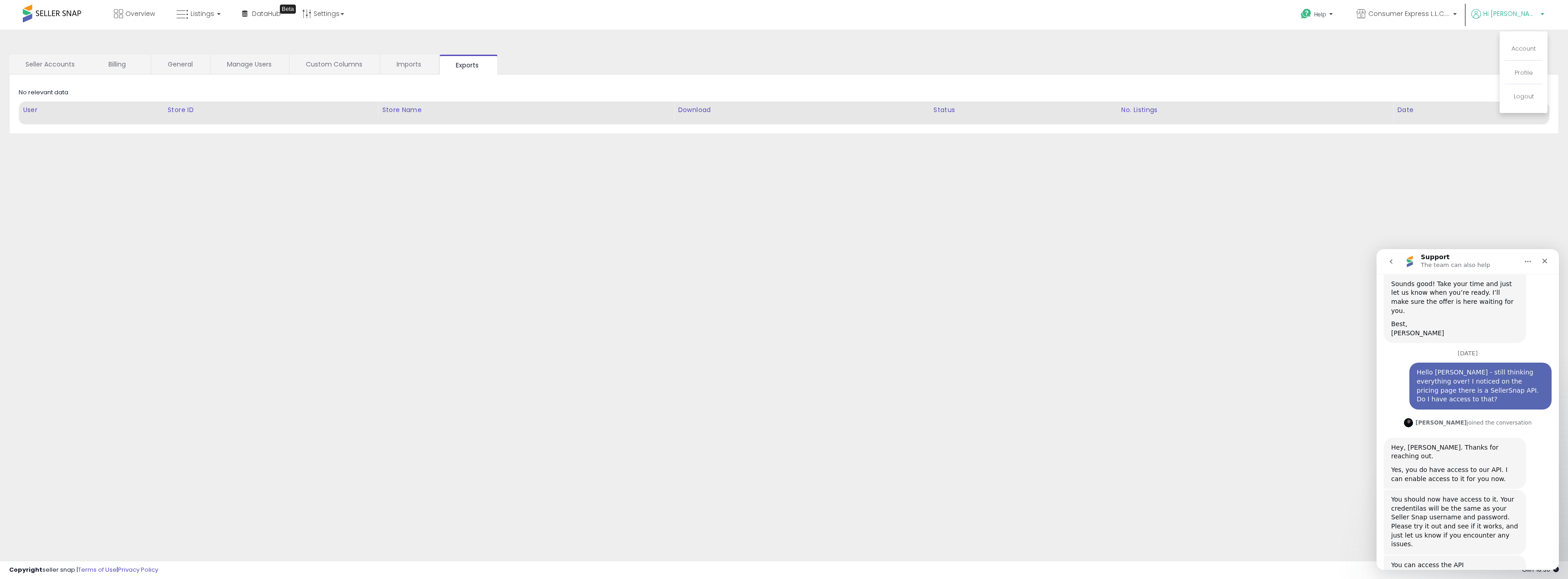
click at [1391, 263] on icon "go back" at bounding box center [1390, 261] width 3 height 5
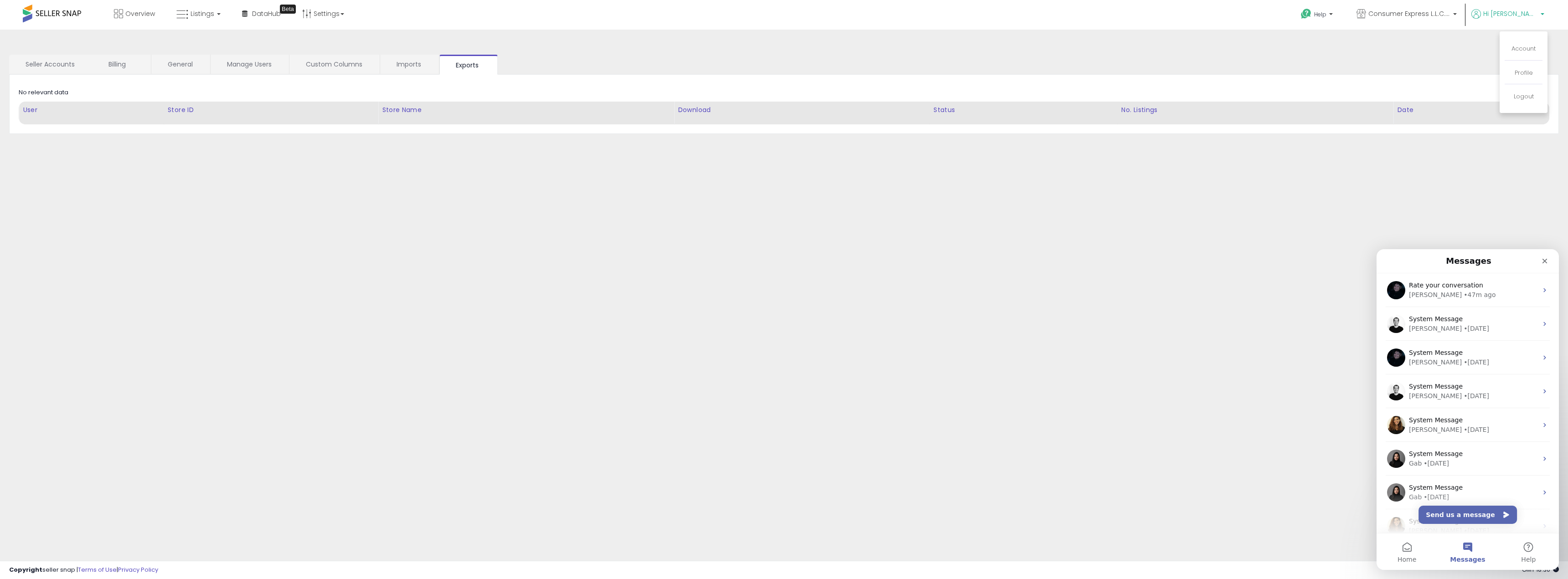
scroll to position [0, 0]
click at [1463, 295] on div "• 47m ago" at bounding box center [1479, 295] width 32 height 10
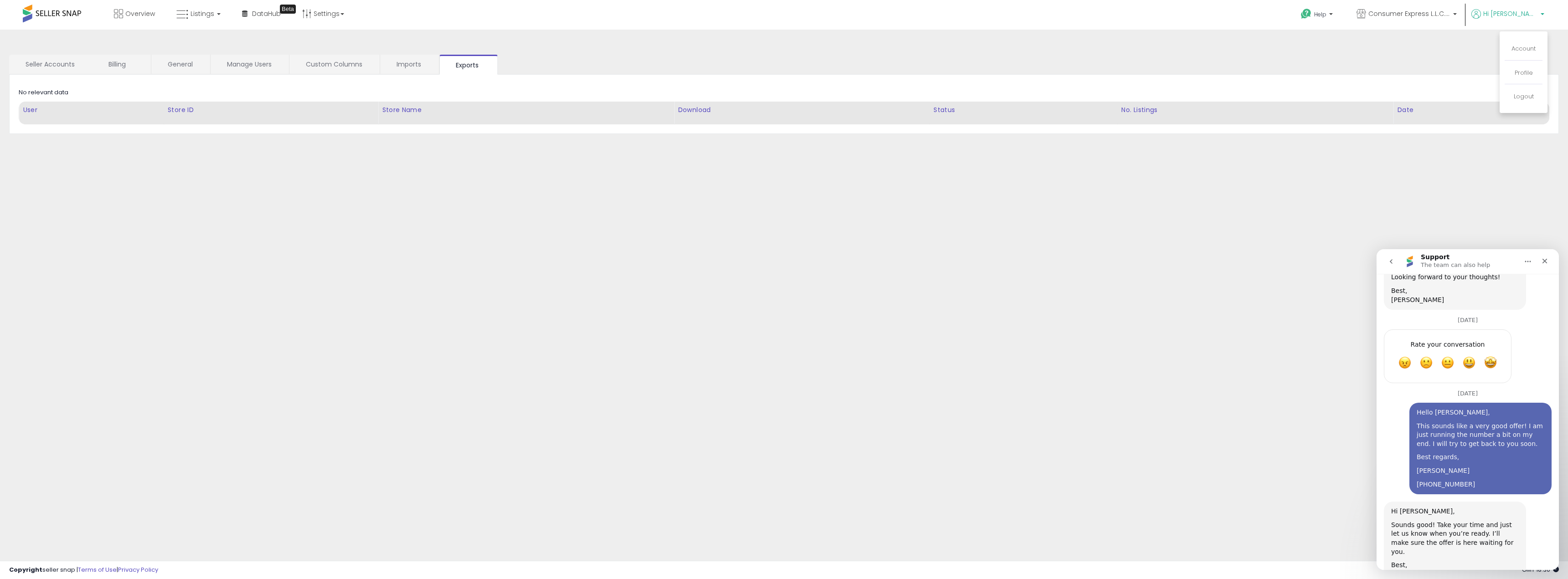
scroll to position [1189, 0]
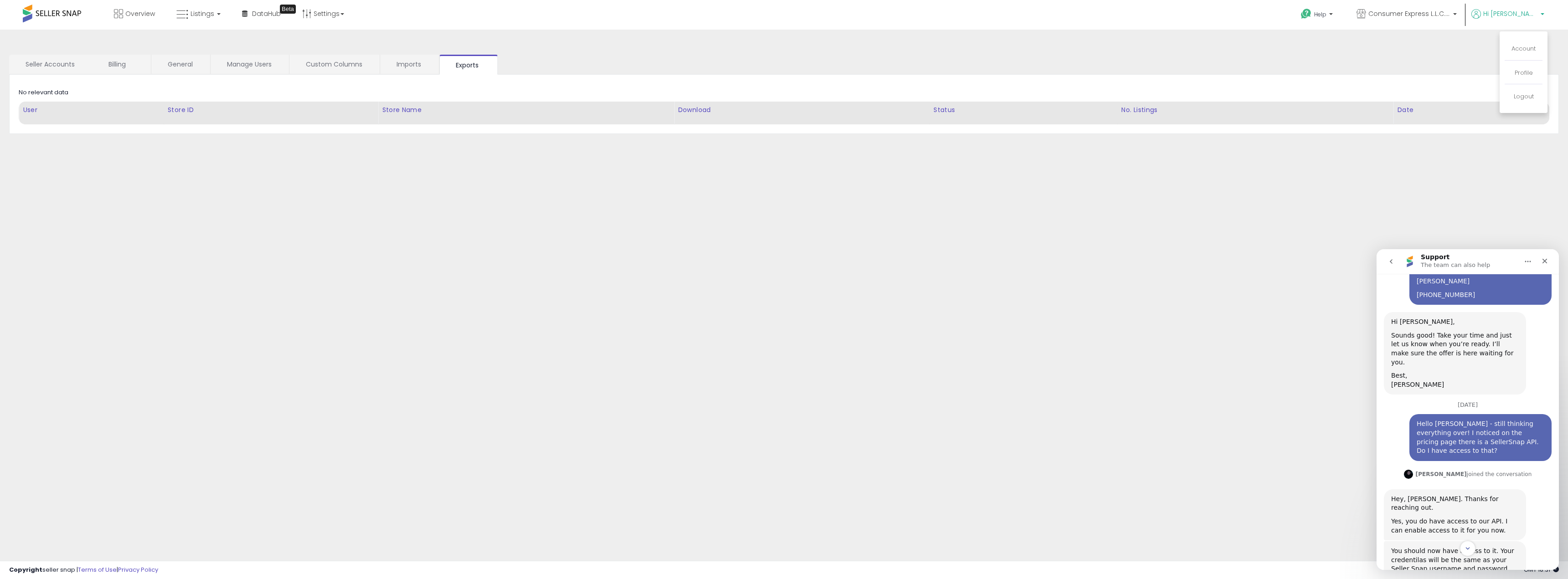
scroll to position [1046, 0]
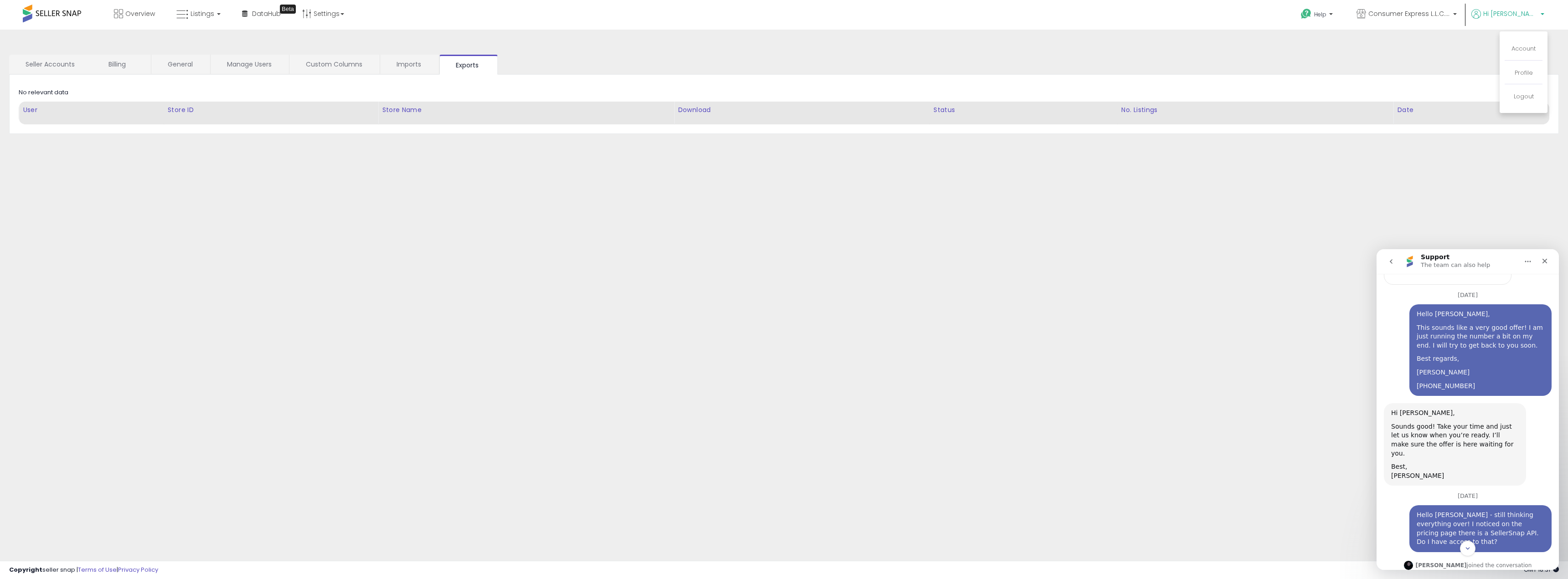
click at [1395, 264] on button "go back" at bounding box center [1391, 262] width 17 height 17
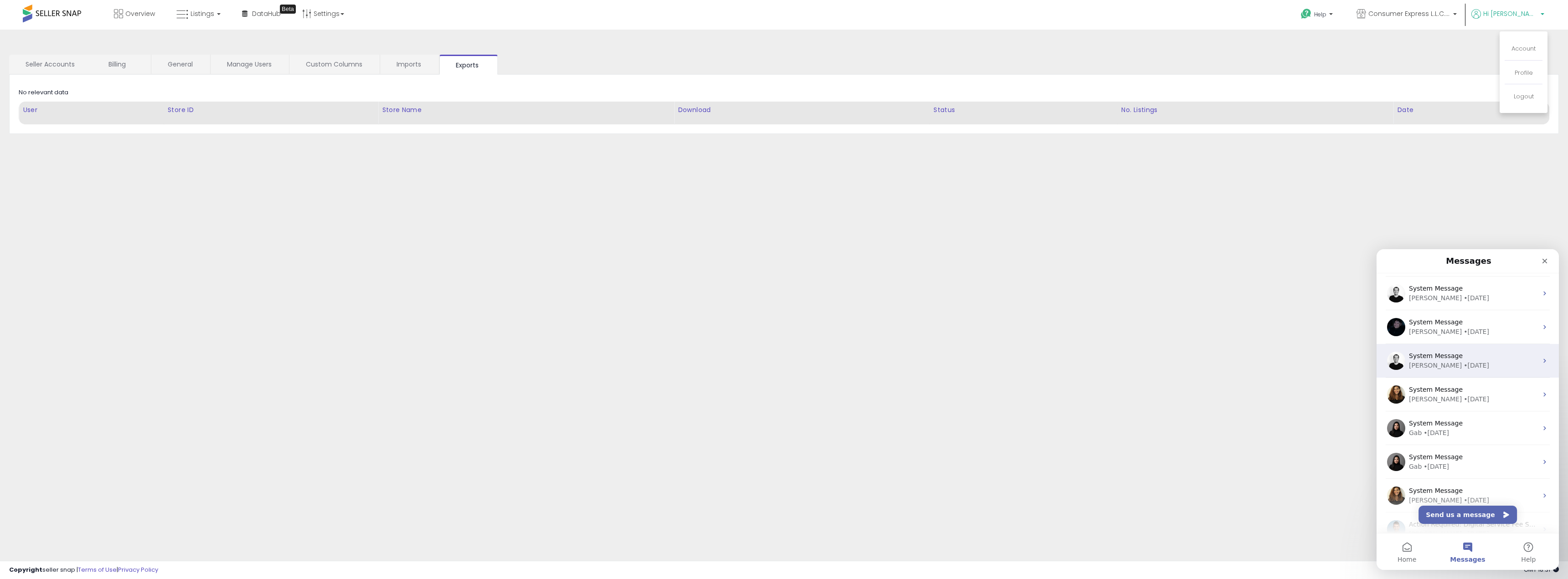
scroll to position [113, 0]
